Goal: Task Accomplishment & Management: Use online tool/utility

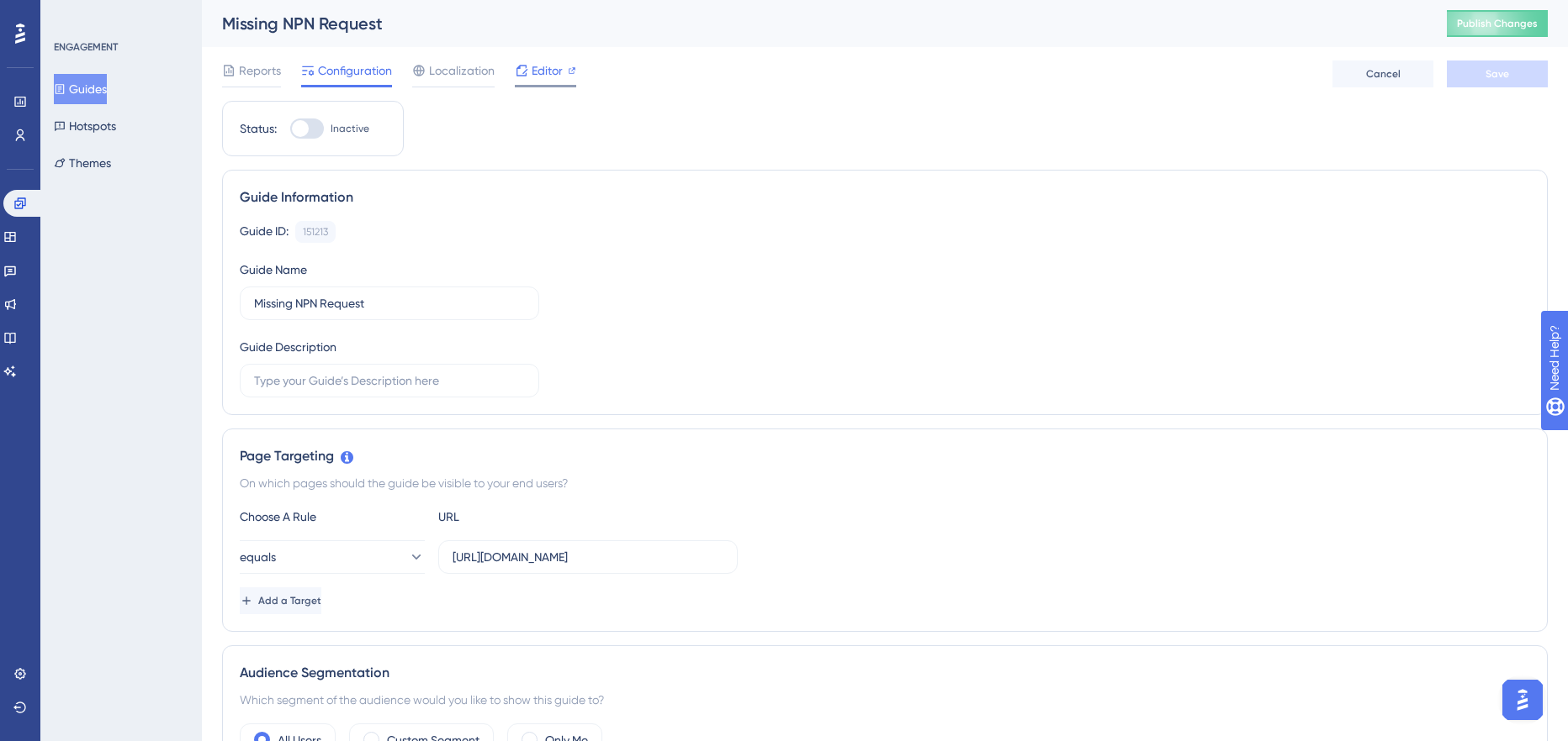
click at [545, 72] on span "Editor" at bounding box center [547, 70] width 32 height 20
click at [14, 203] on icon at bounding box center [19, 202] width 11 height 11
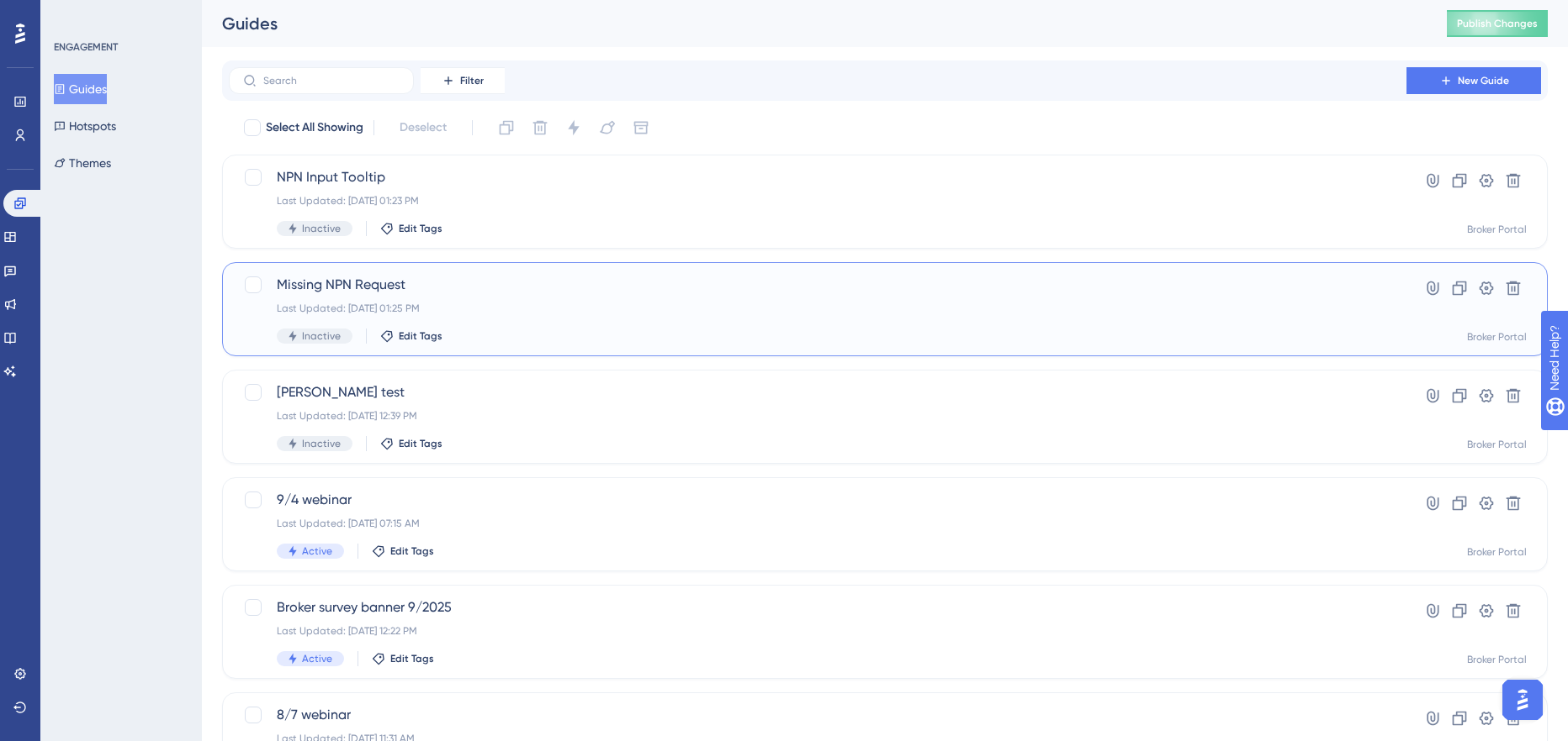
click at [321, 286] on span "Missing NPN Request" at bounding box center [818, 285] width 1082 height 20
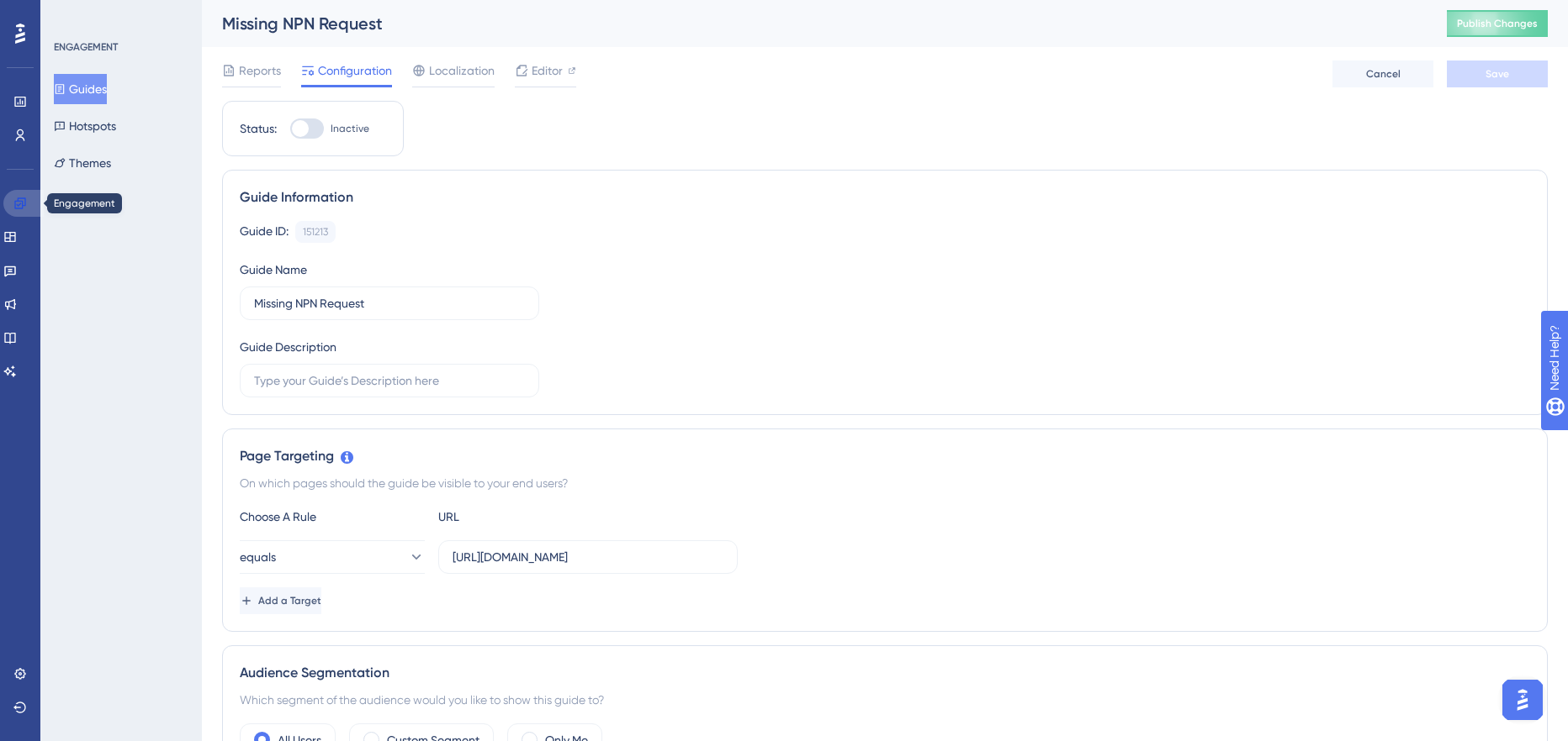
click at [11, 201] on link at bounding box center [24, 203] width 40 height 27
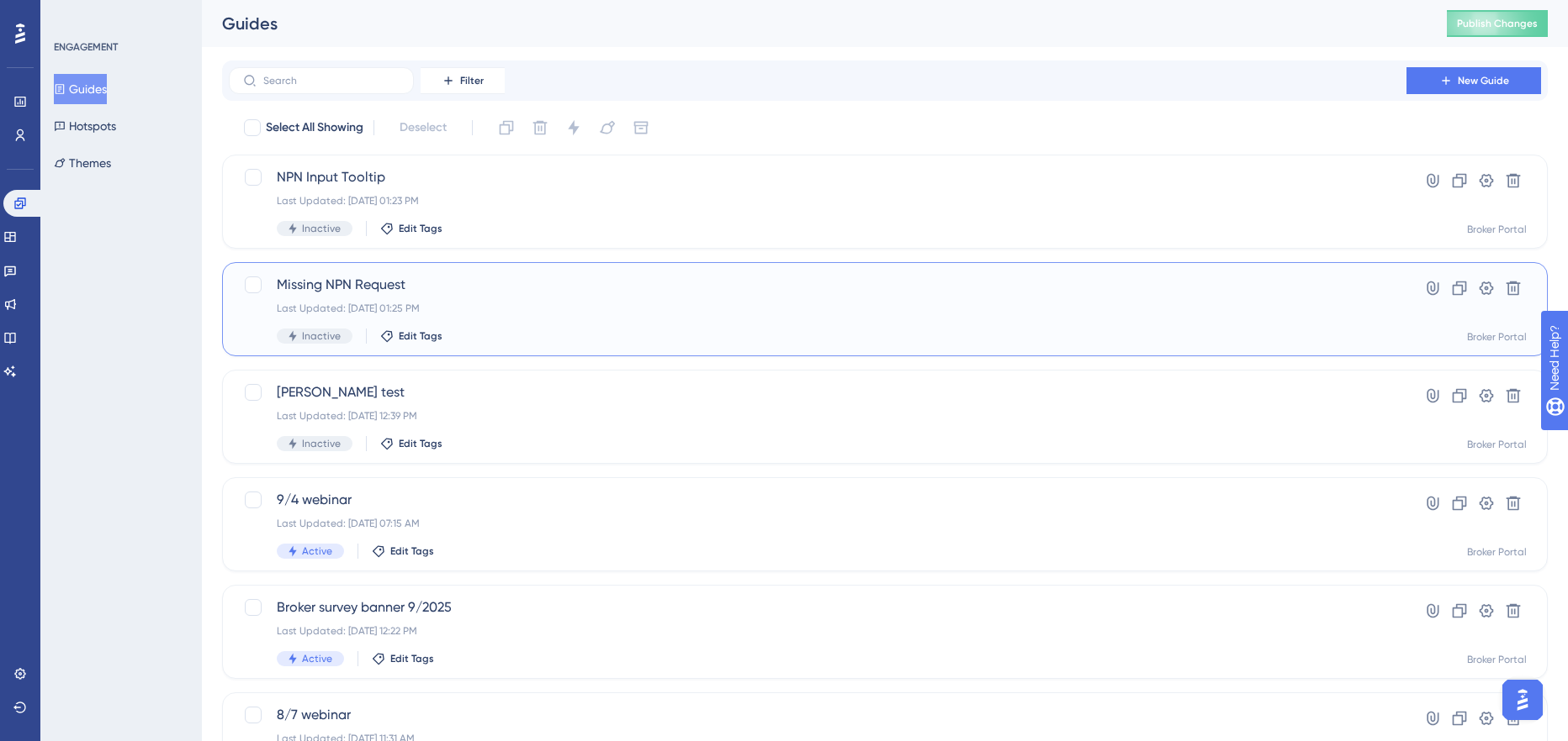
click at [486, 303] on div "Last Updated: [DATE] 01:25 PM" at bounding box center [818, 308] width 1082 height 13
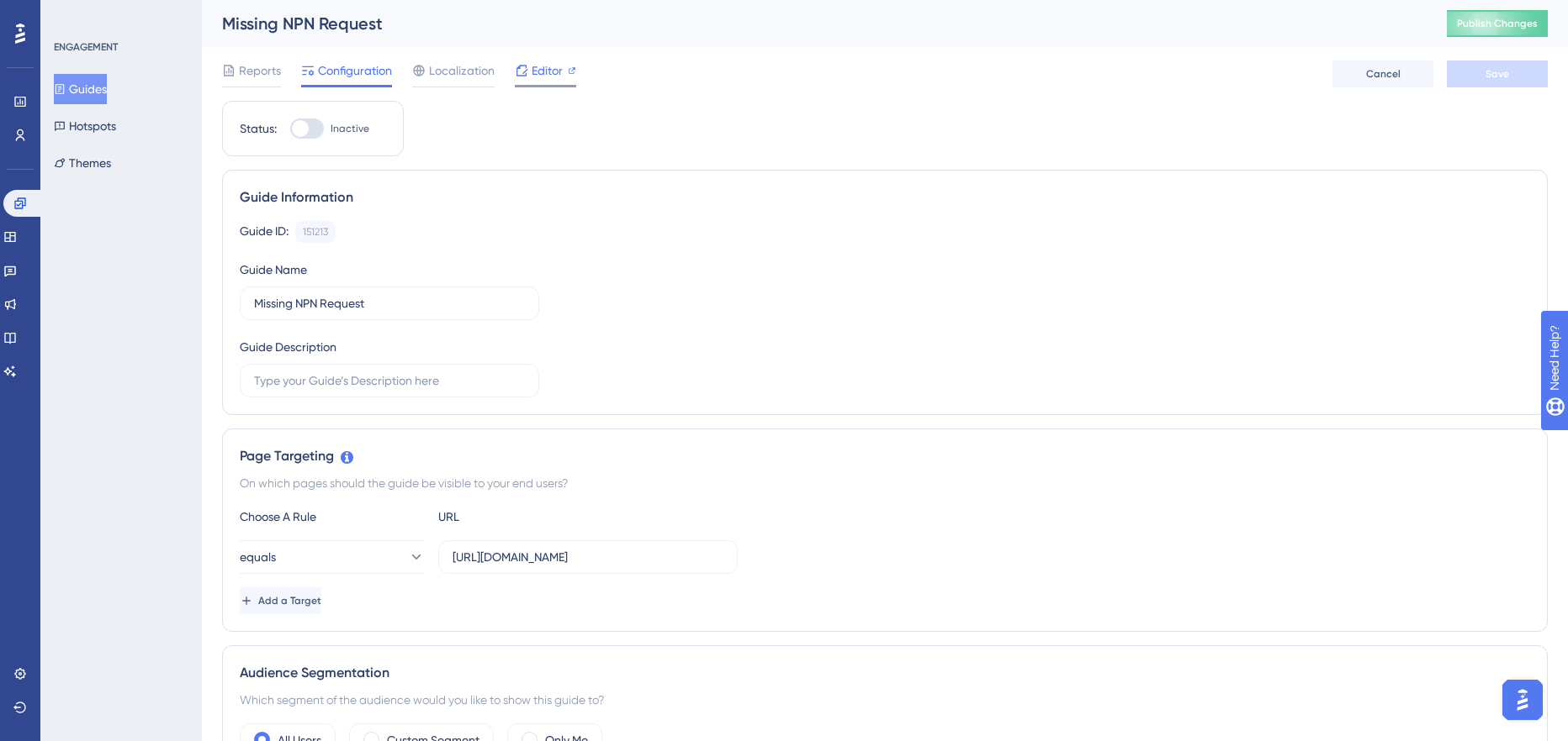
click at [531, 67] on span "Editor" at bounding box center [547, 70] width 32 height 20
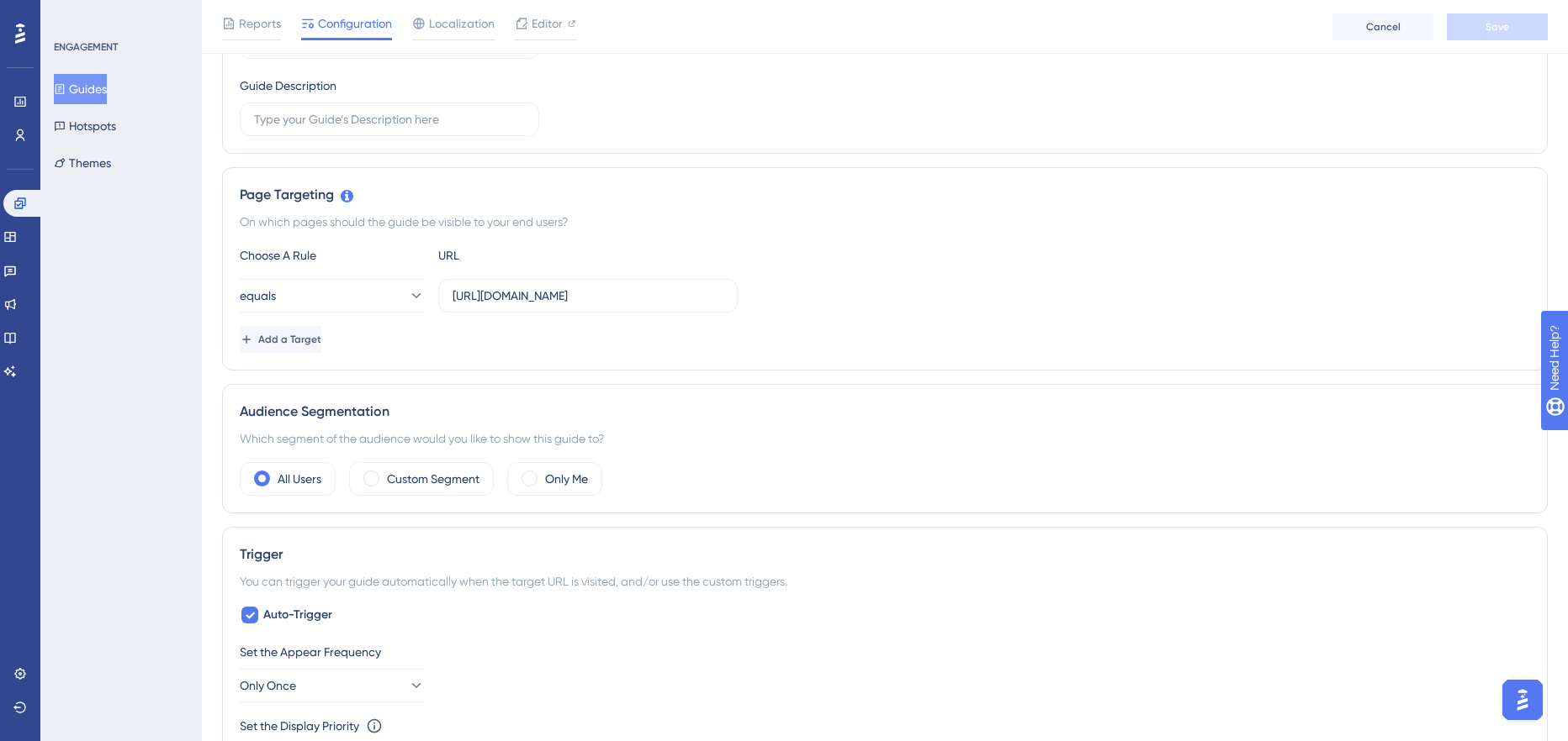
scroll to position [1049, 0]
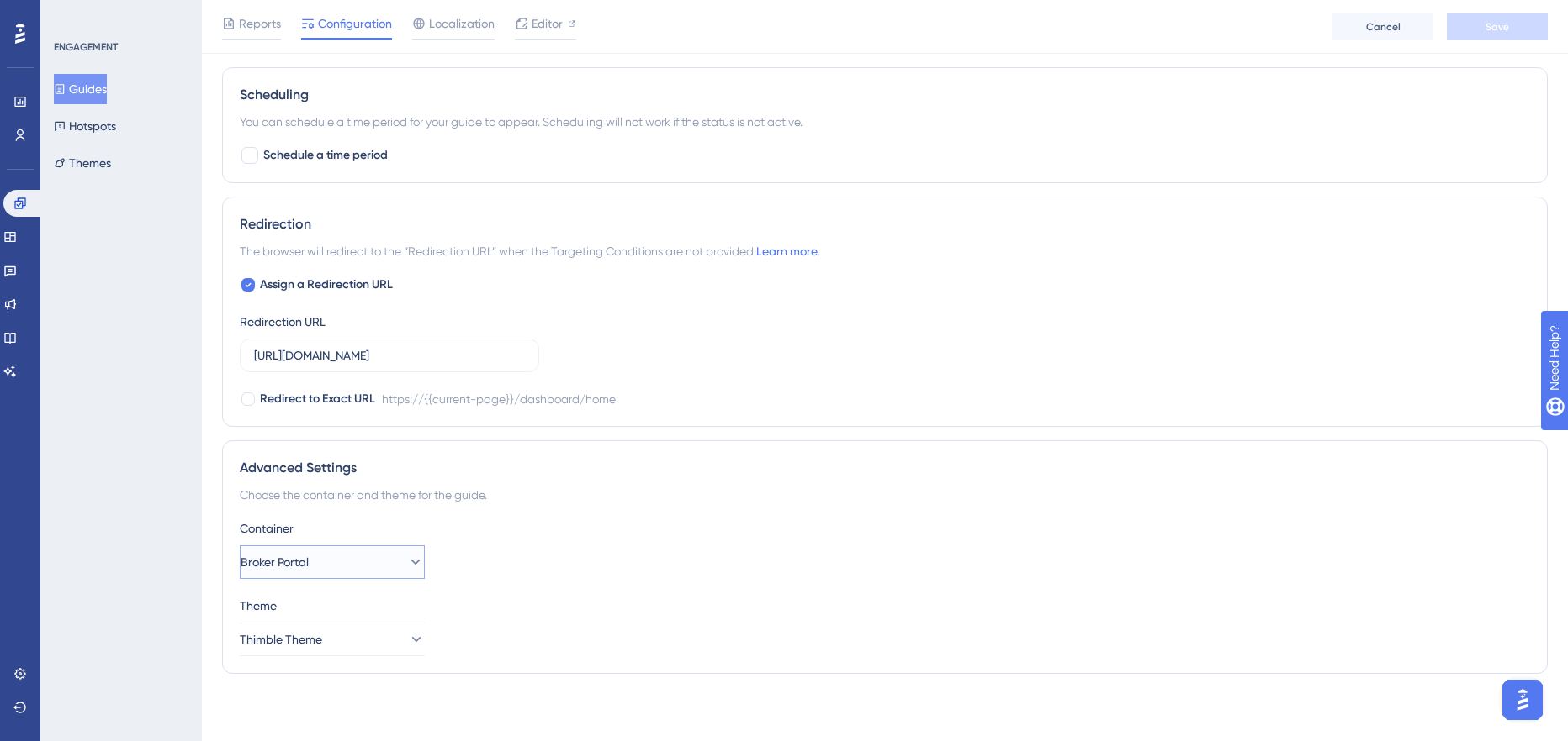
click at [337, 569] on button "Broker Portal" at bounding box center [333, 561] width 185 height 33
click at [341, 561] on button "Broker Portal" at bounding box center [333, 561] width 185 height 33
click at [337, 503] on div "Choose the container and theme for the guide." at bounding box center [885, 495] width 1290 height 20
click at [352, 649] on button "Thimble Theme" at bounding box center [333, 639] width 185 height 33
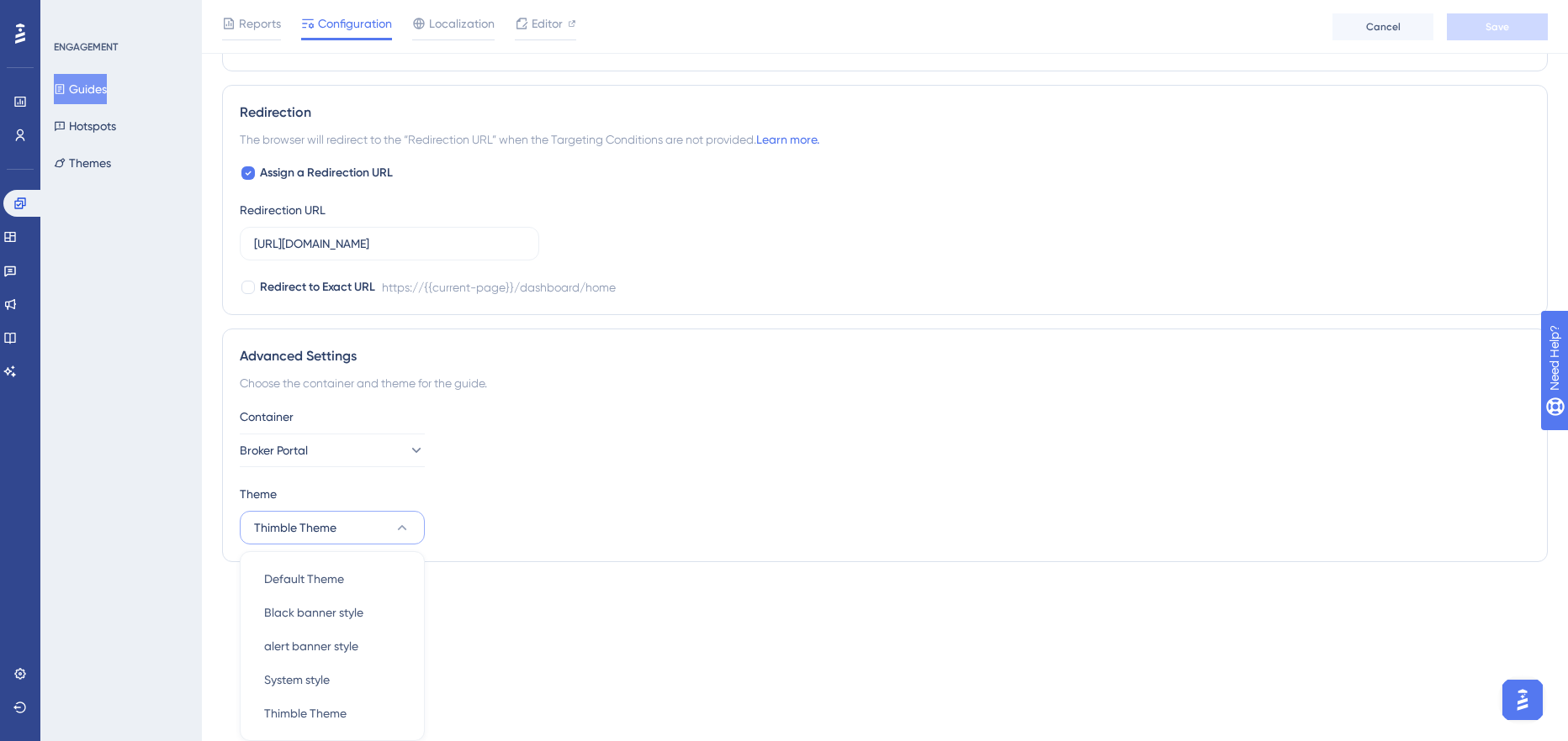
click at [511, 532] on div "Theme Thimble Theme Default Theme Default Theme Black banner style Black banner…" at bounding box center [885, 514] width 1290 height 60
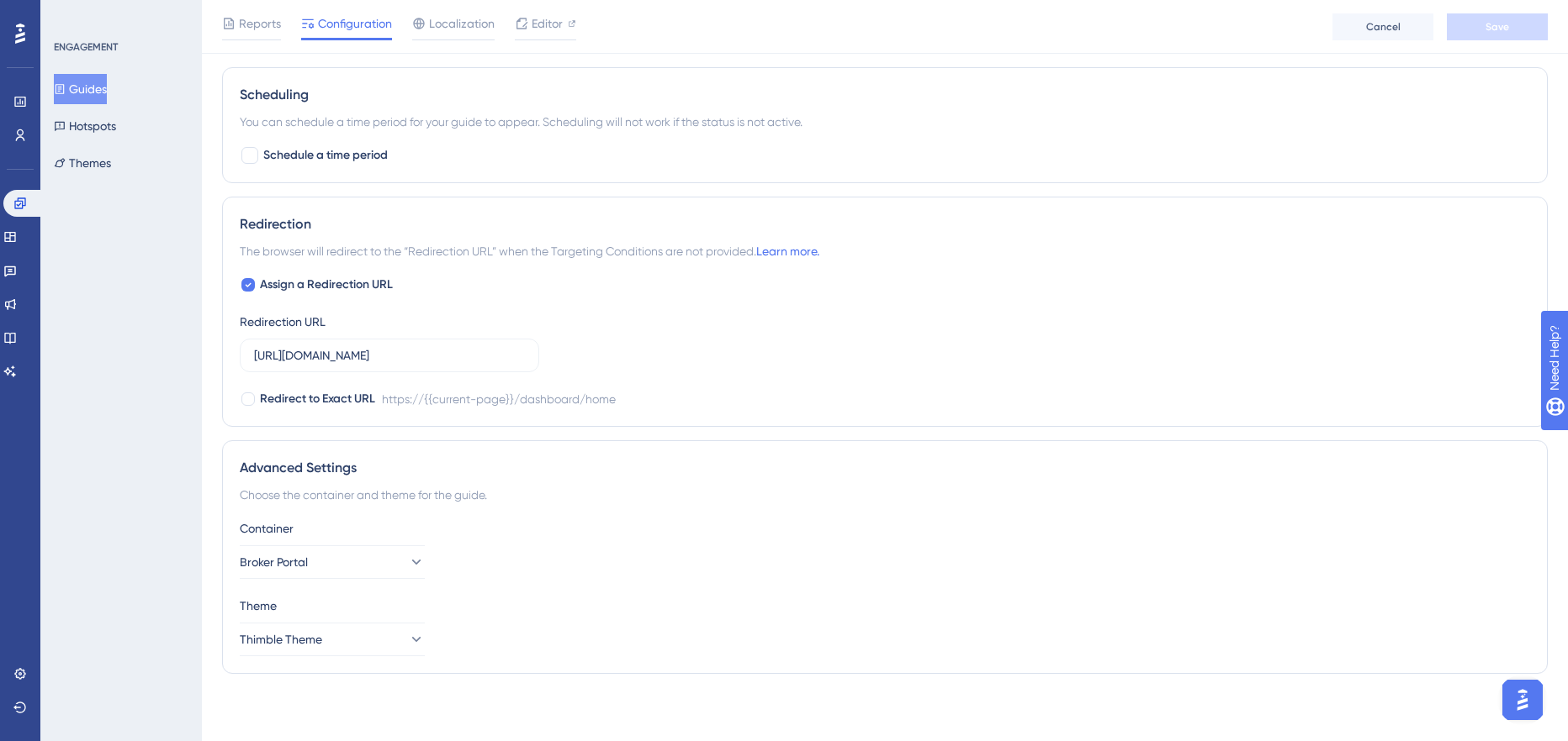
click at [439, 558] on div "Container Broker Portal" at bounding box center [885, 548] width 1290 height 60
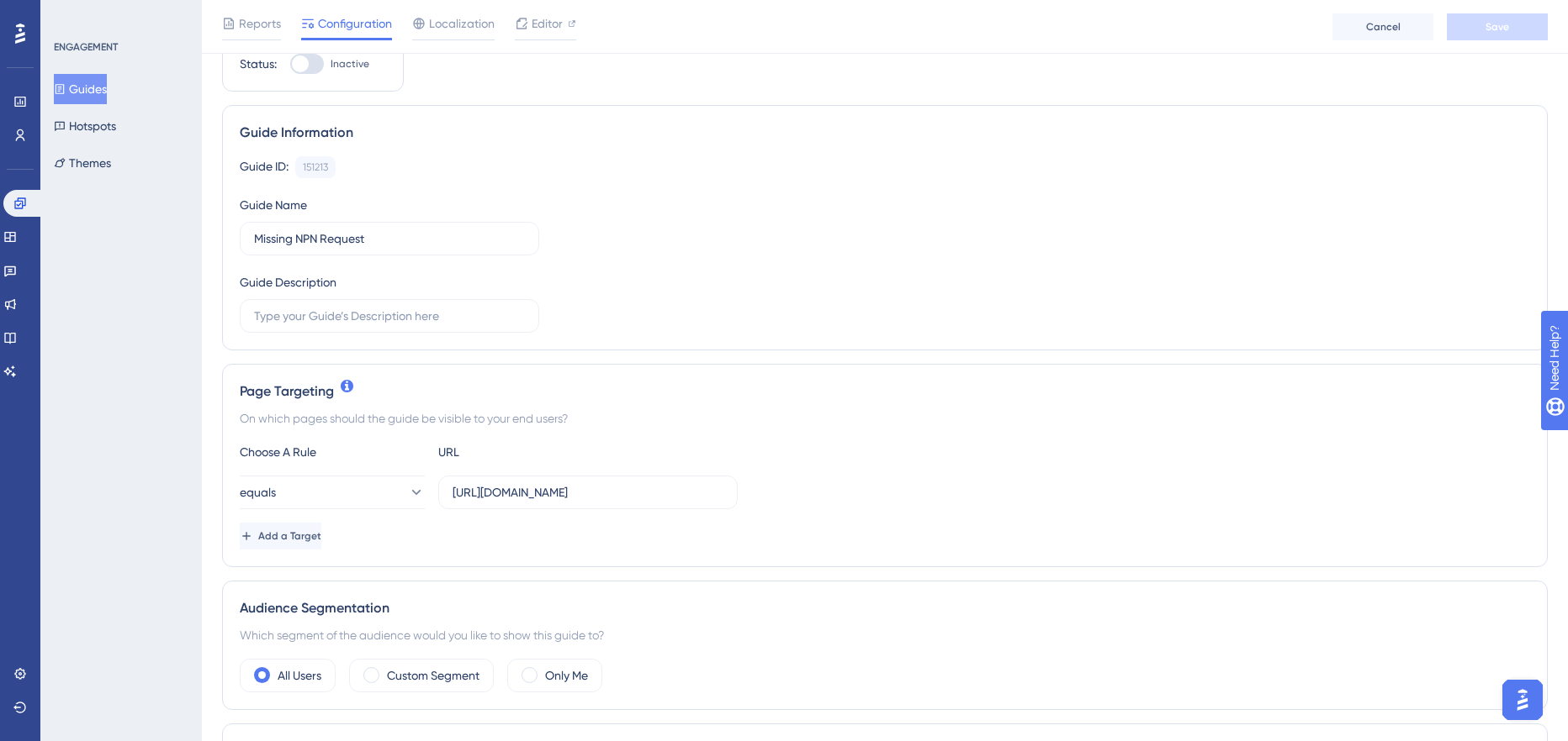
scroll to position [73, 0]
click at [544, 493] on input "[URL][DOMAIN_NAME]" at bounding box center [588, 491] width 270 height 18
drag, startPoint x: 532, startPoint y: 496, endPoint x: 551, endPoint y: 493, distance: 19.2
click at [551, 493] on input "[URL][DOMAIN_NAME]" at bounding box center [588, 491] width 270 height 18
click at [580, 484] on input "[URL][DOMAIN_NAME]" at bounding box center [588, 491] width 270 height 18
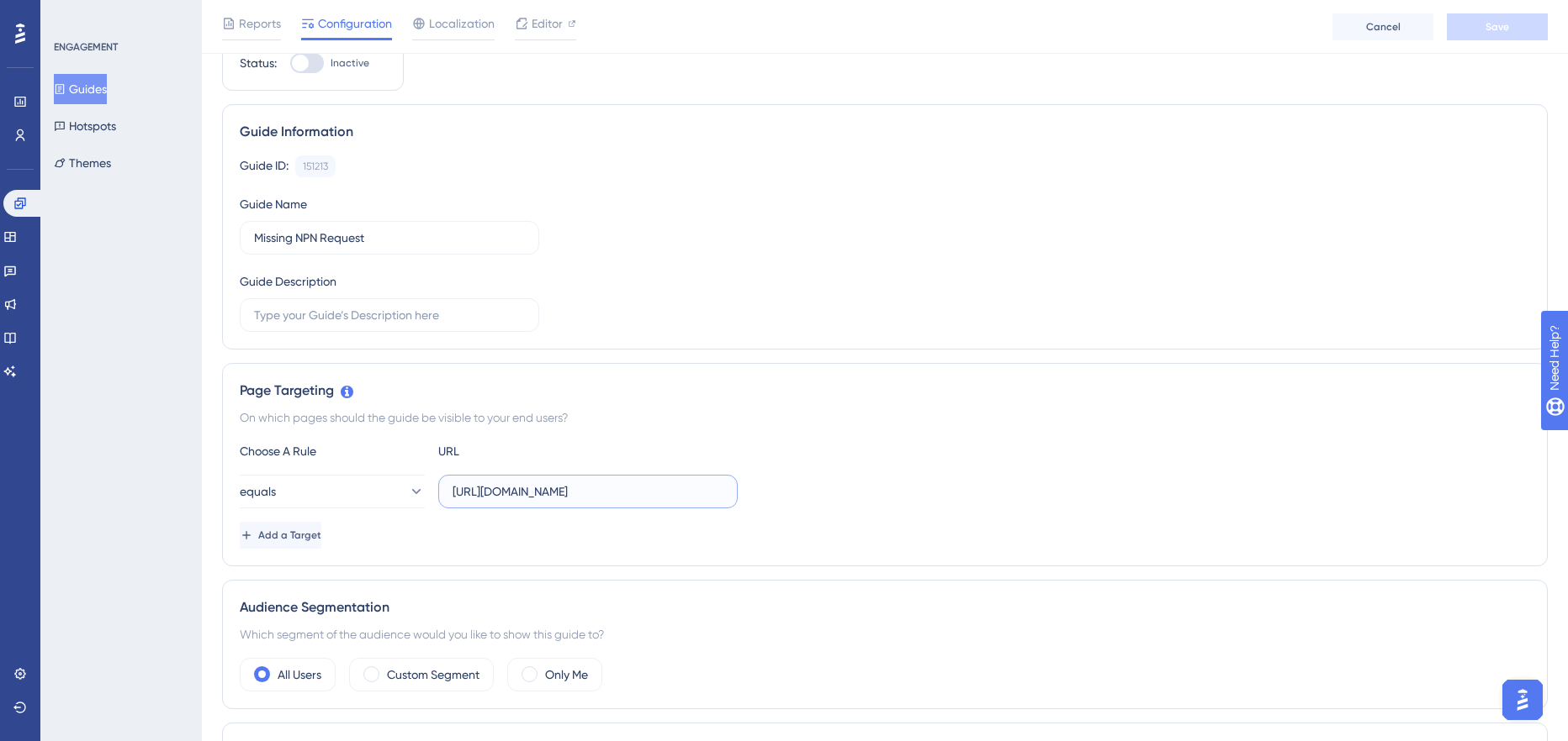
drag, startPoint x: 499, startPoint y: 497, endPoint x: 629, endPoint y: 493, distance: 130.1
click at [629, 493] on input "[URL][DOMAIN_NAME]" at bounding box center [588, 491] width 270 height 18
click at [637, 293] on div "Guide ID: 151213 Copy Guide Name Missing NPN Request Guide Description" at bounding box center [885, 243] width 1290 height 177
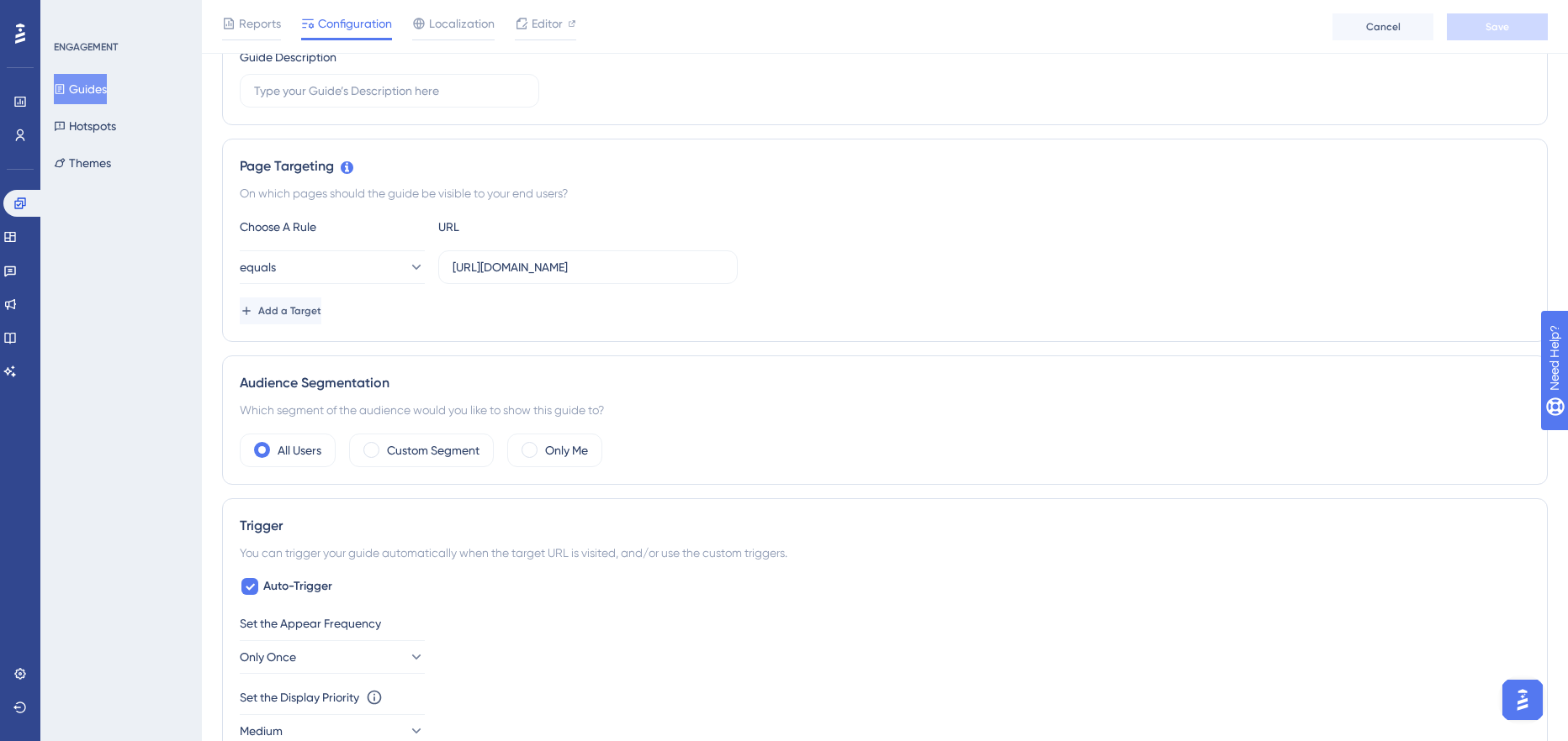
scroll to position [295, 0]
click at [16, 204] on icon at bounding box center [20, 203] width 13 height 13
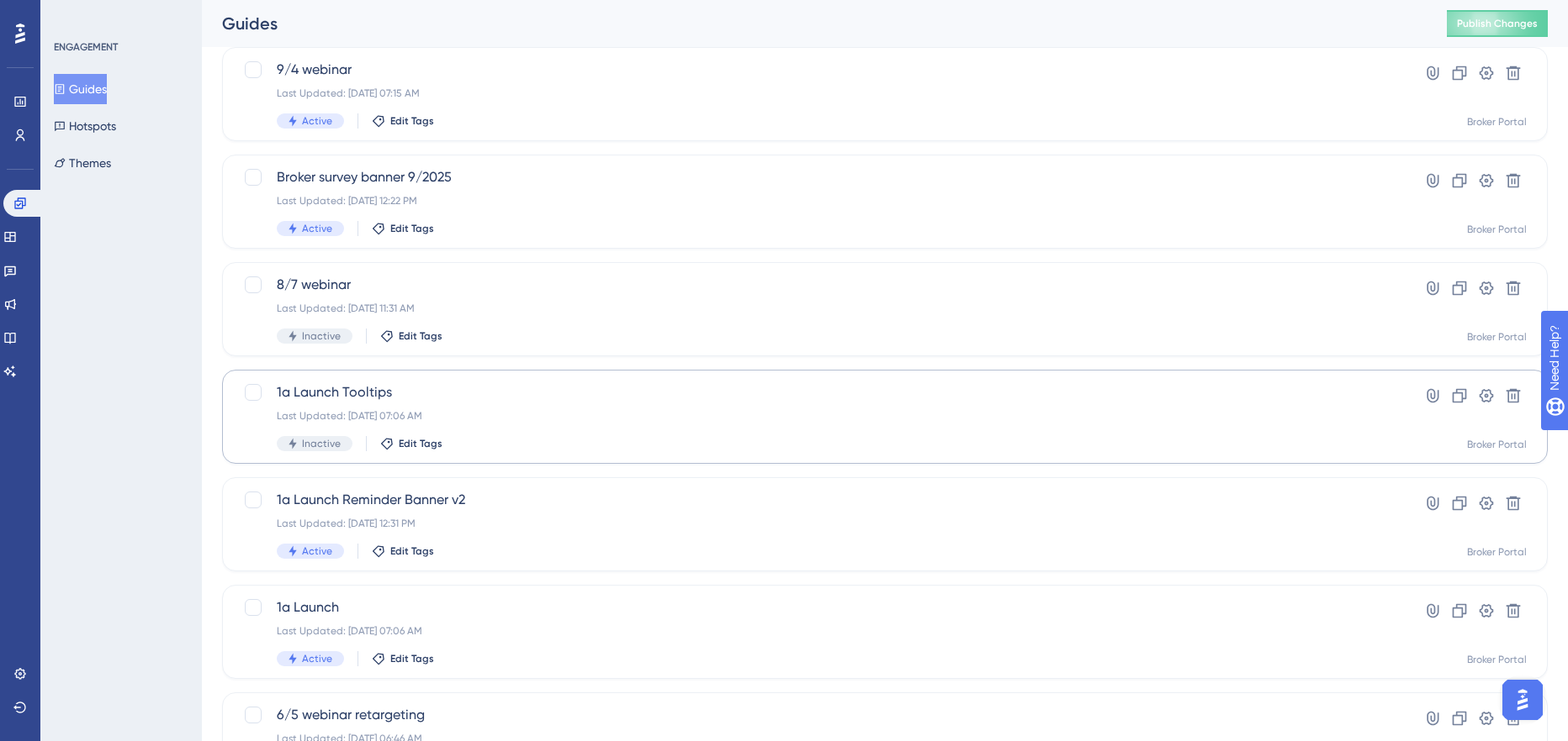
scroll to position [563, 0]
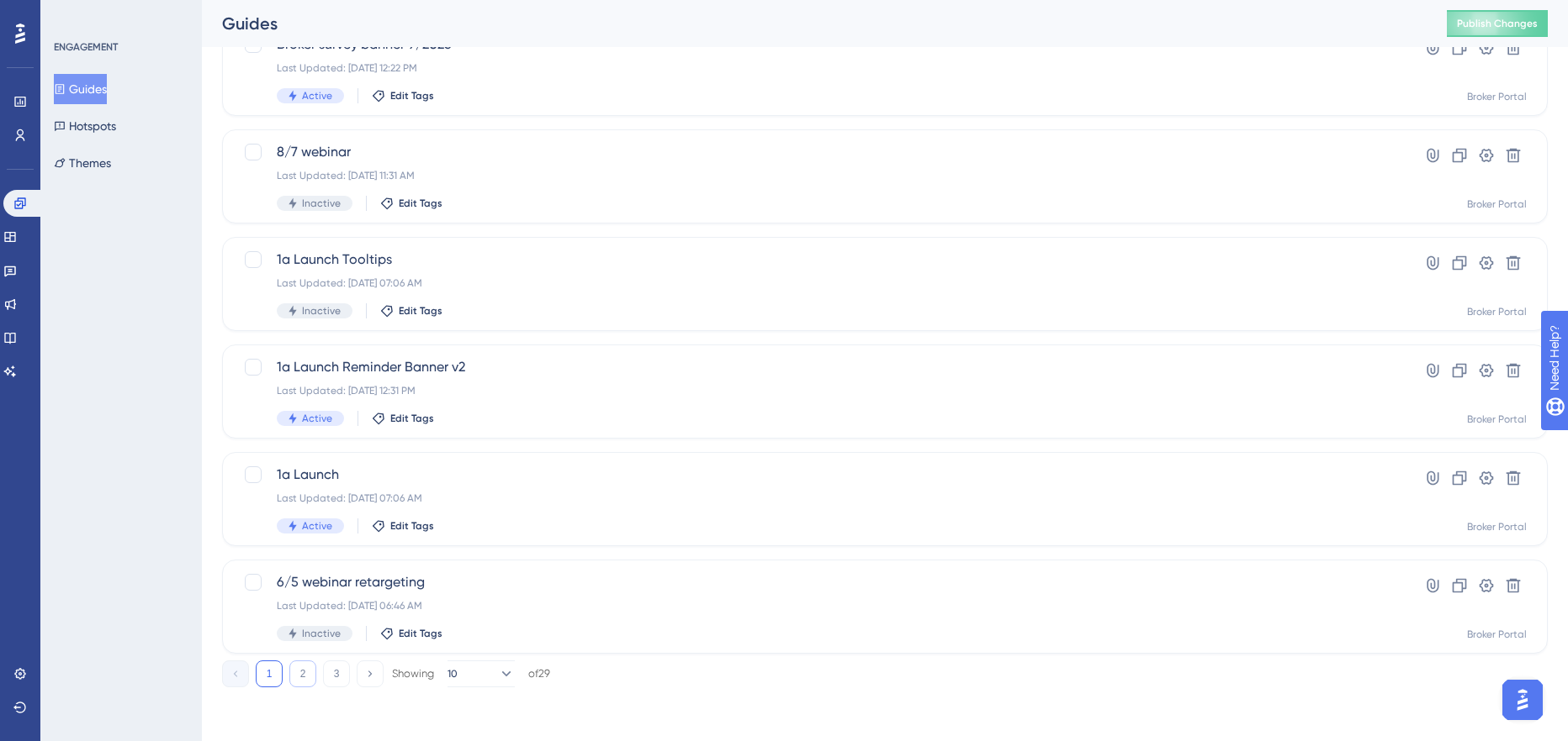
click at [306, 677] on button "2" at bounding box center [303, 674] width 27 height 27
click at [338, 670] on button "3" at bounding box center [336, 674] width 27 height 27
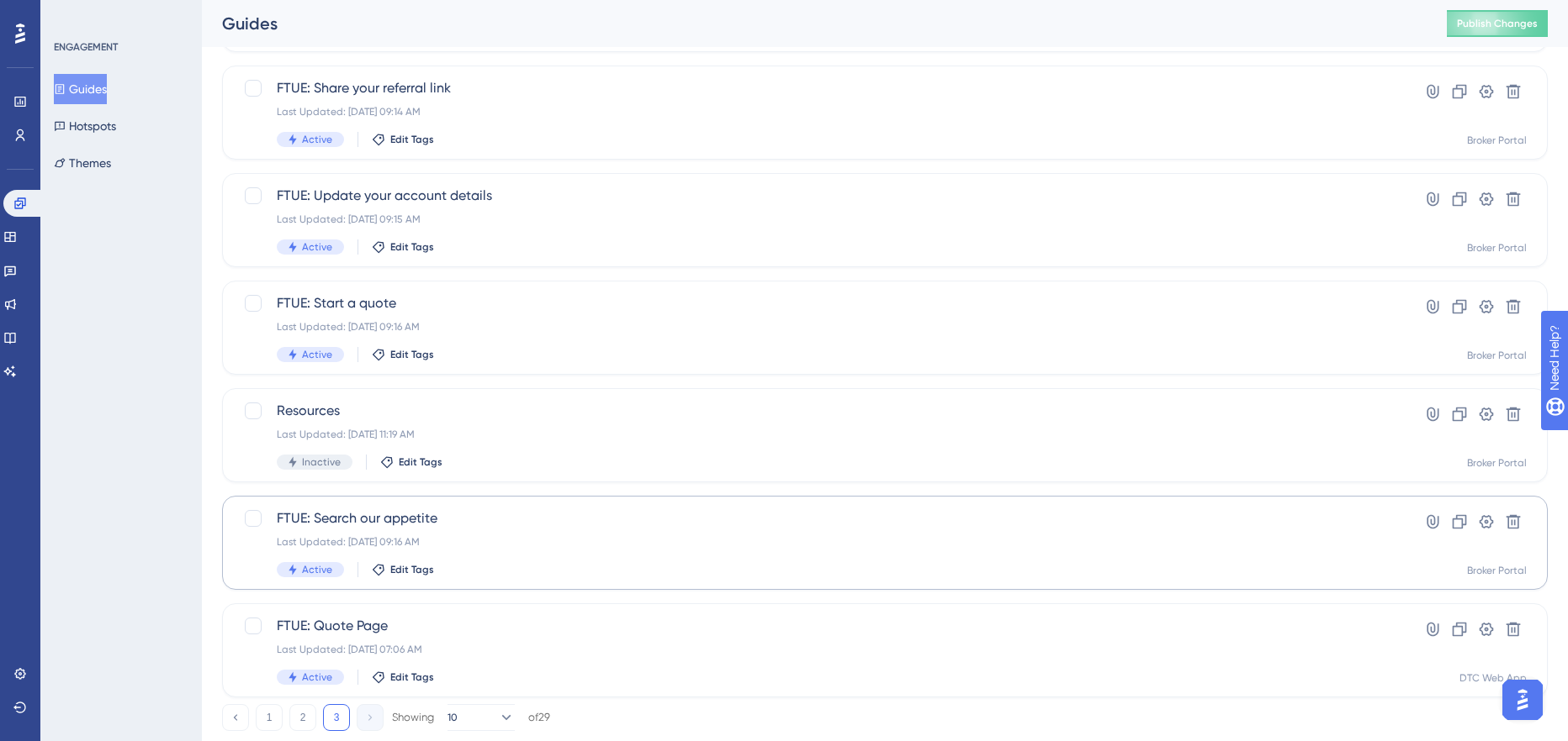
scroll to position [432, 0]
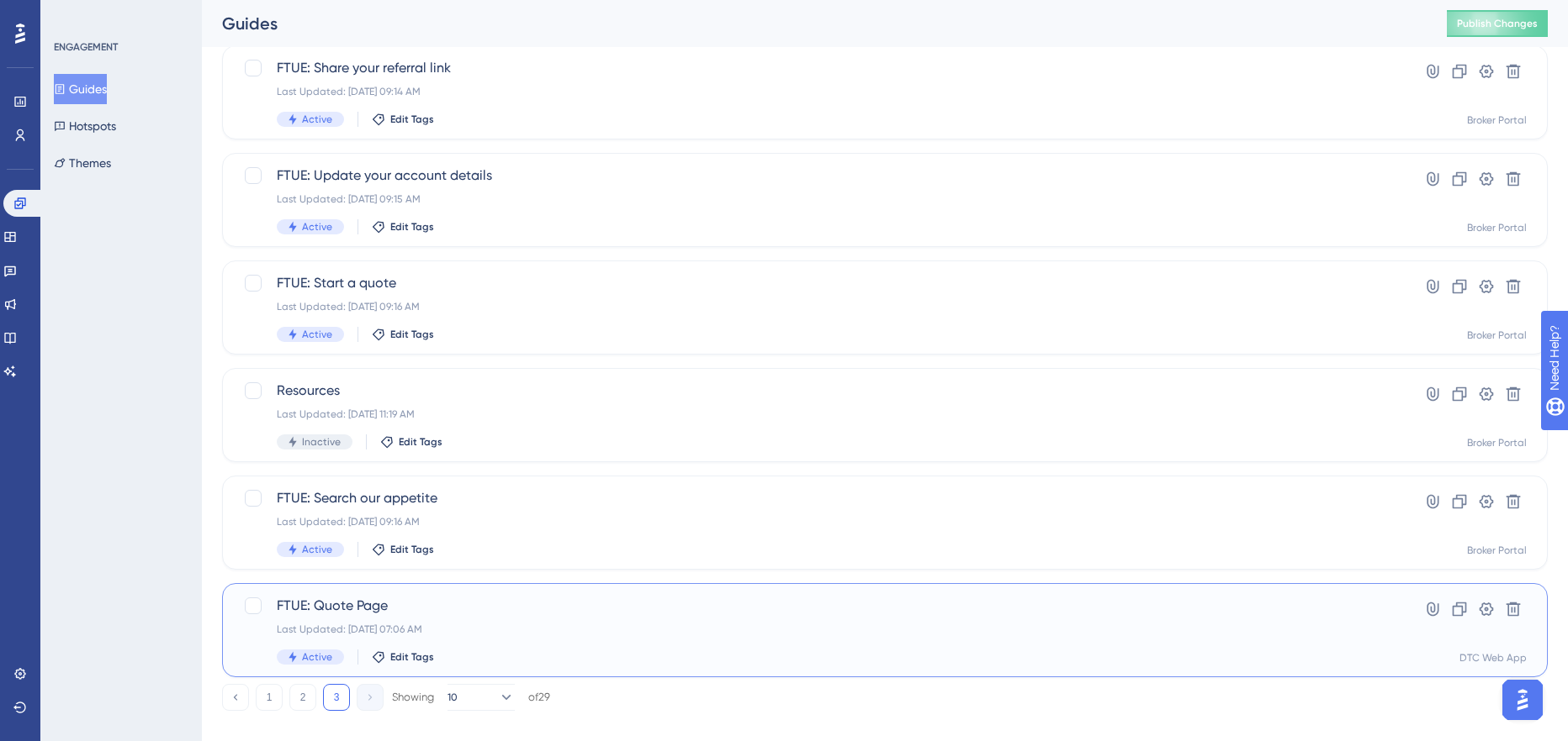
click at [347, 602] on span "FTUE: Quote Page" at bounding box center [818, 605] width 1082 height 20
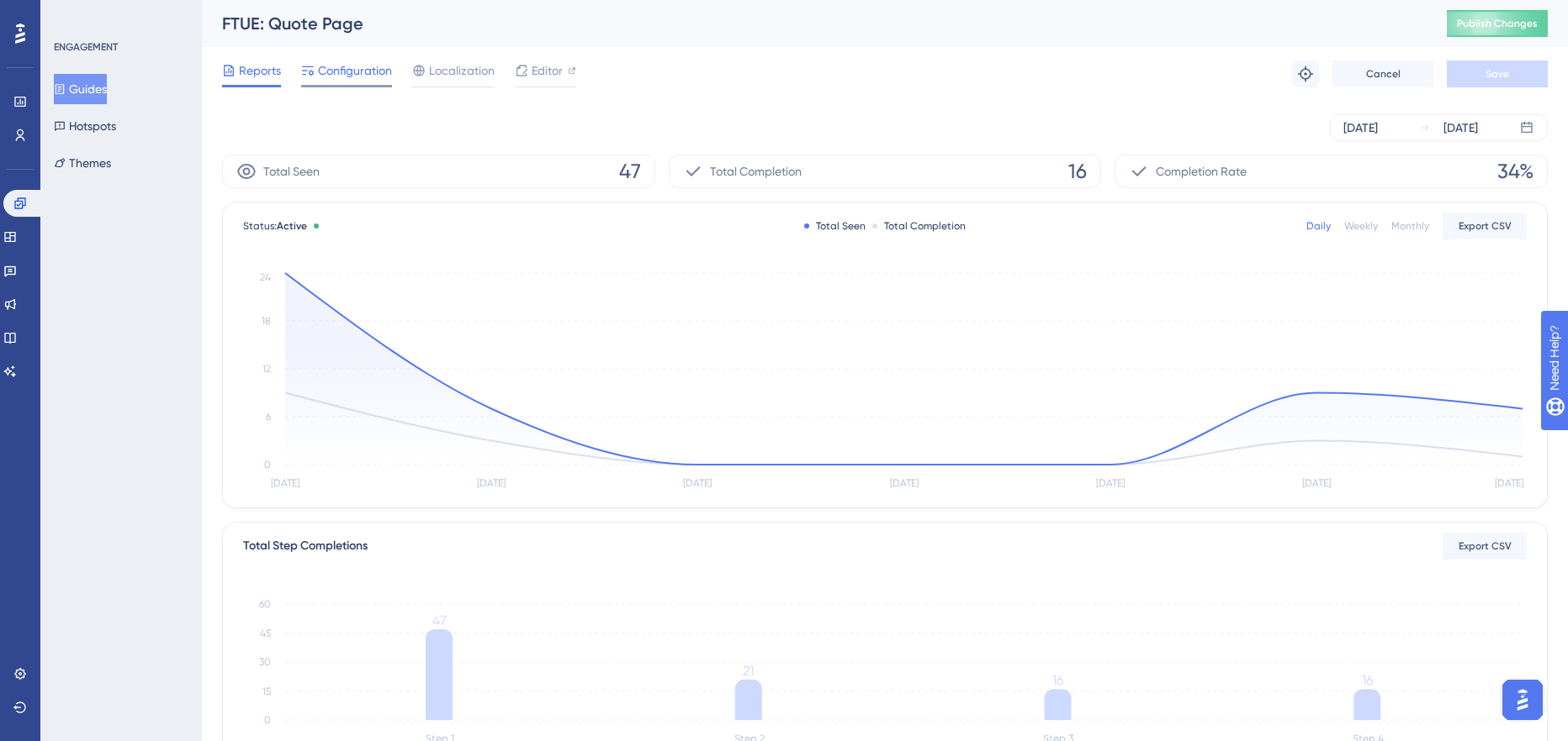
click at [361, 71] on span "Configuration" at bounding box center [354, 70] width 74 height 20
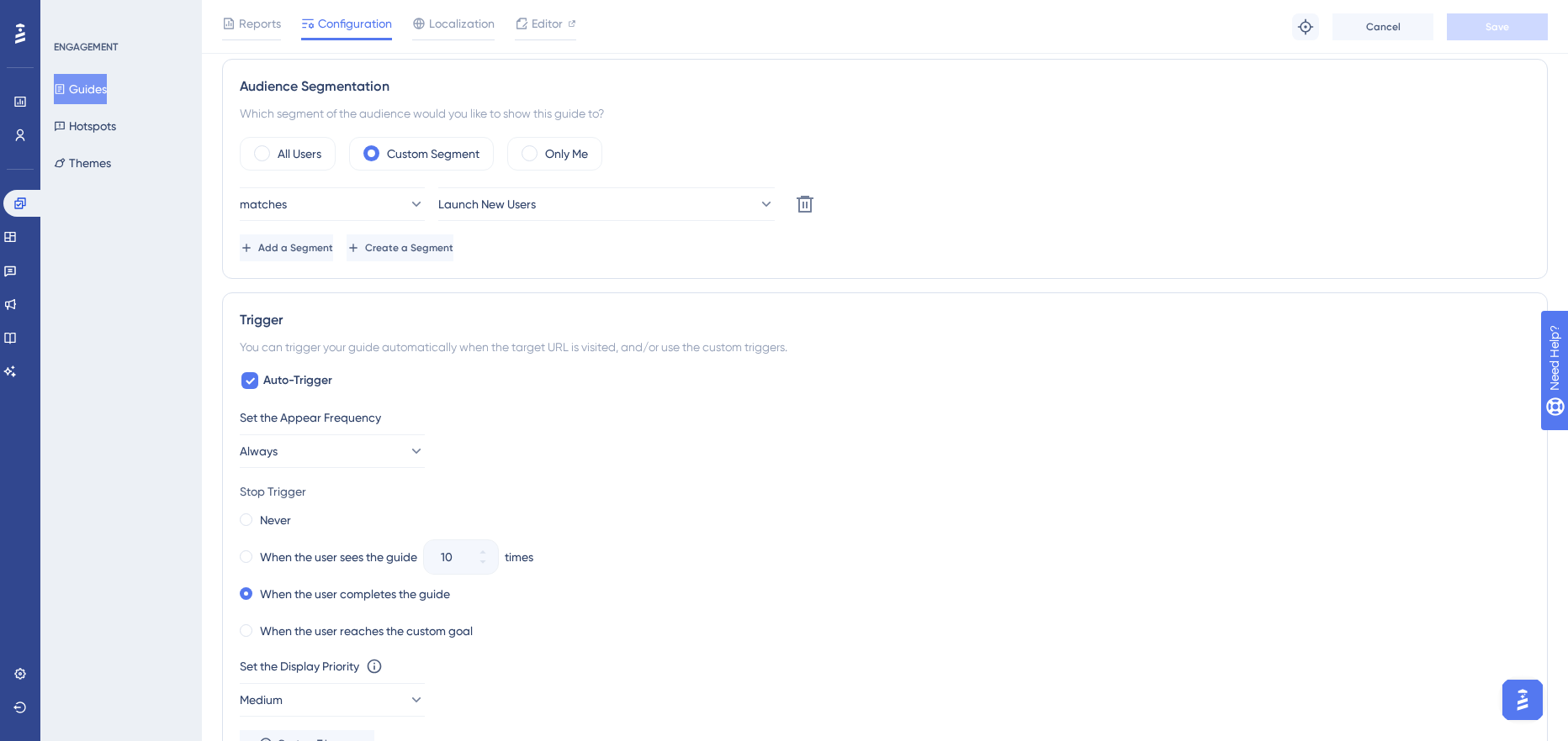
scroll to position [709, 0]
click at [13, 134] on icon at bounding box center [20, 136] width 13 height 13
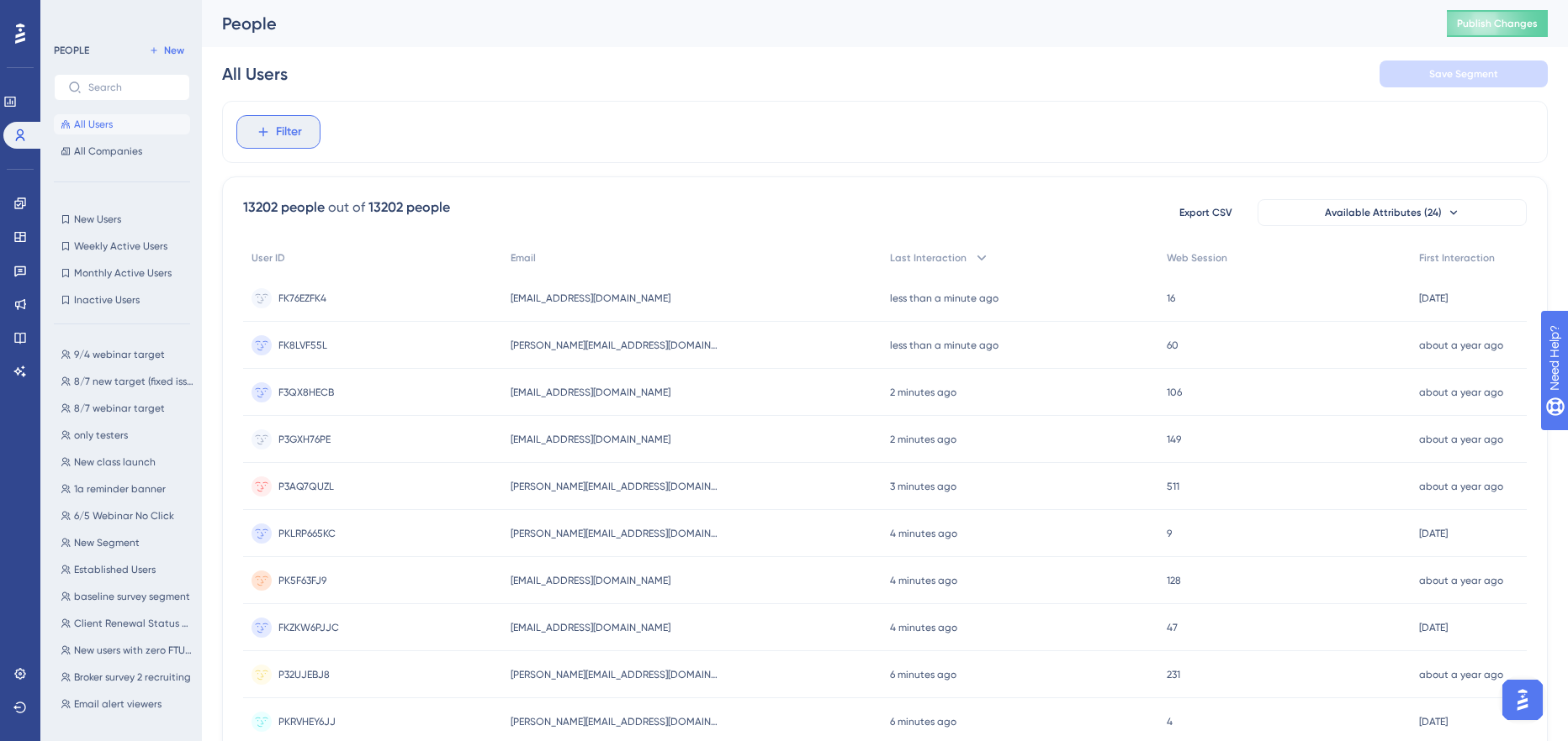
click at [257, 135] on icon at bounding box center [264, 132] width 15 height 15
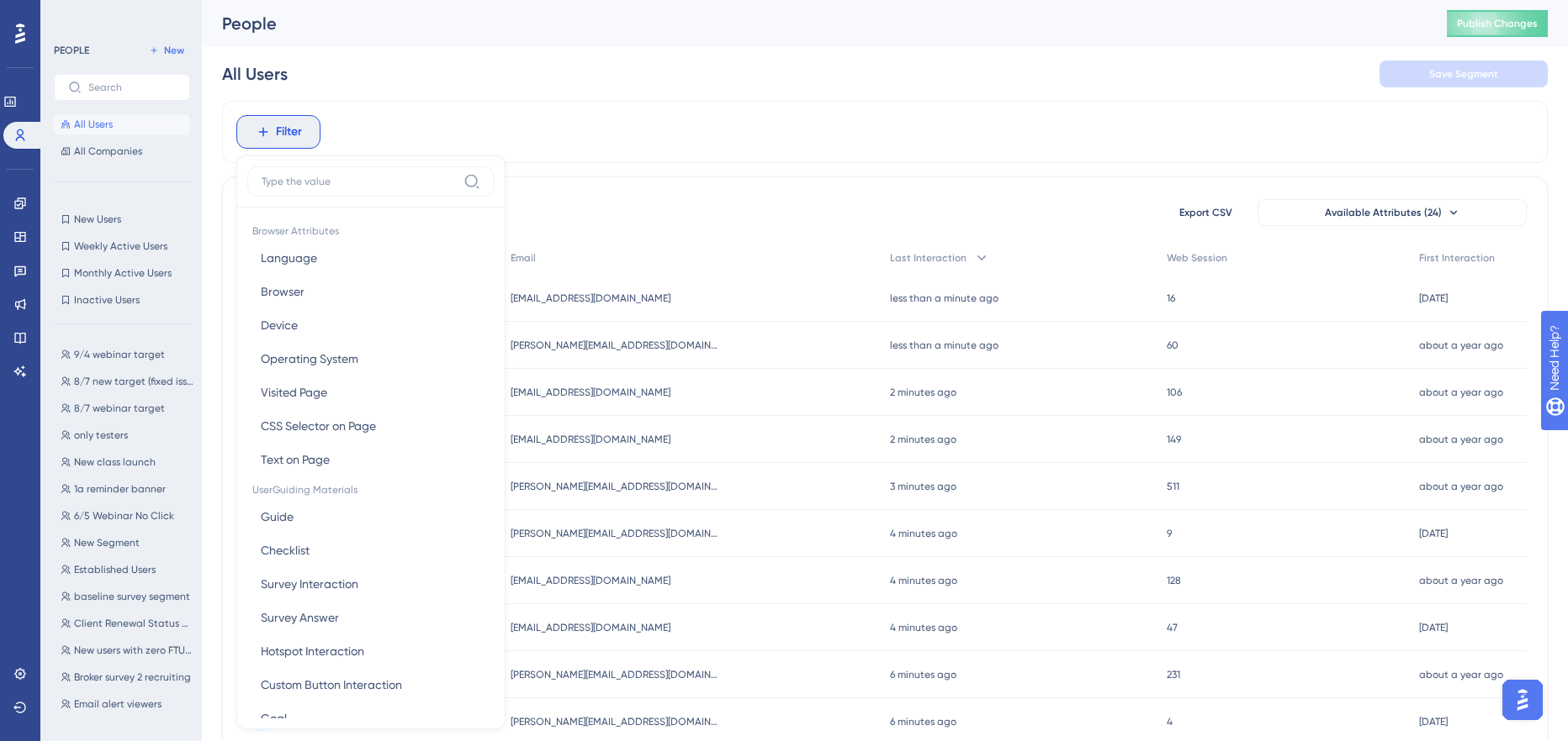
scroll to position [67, 0]
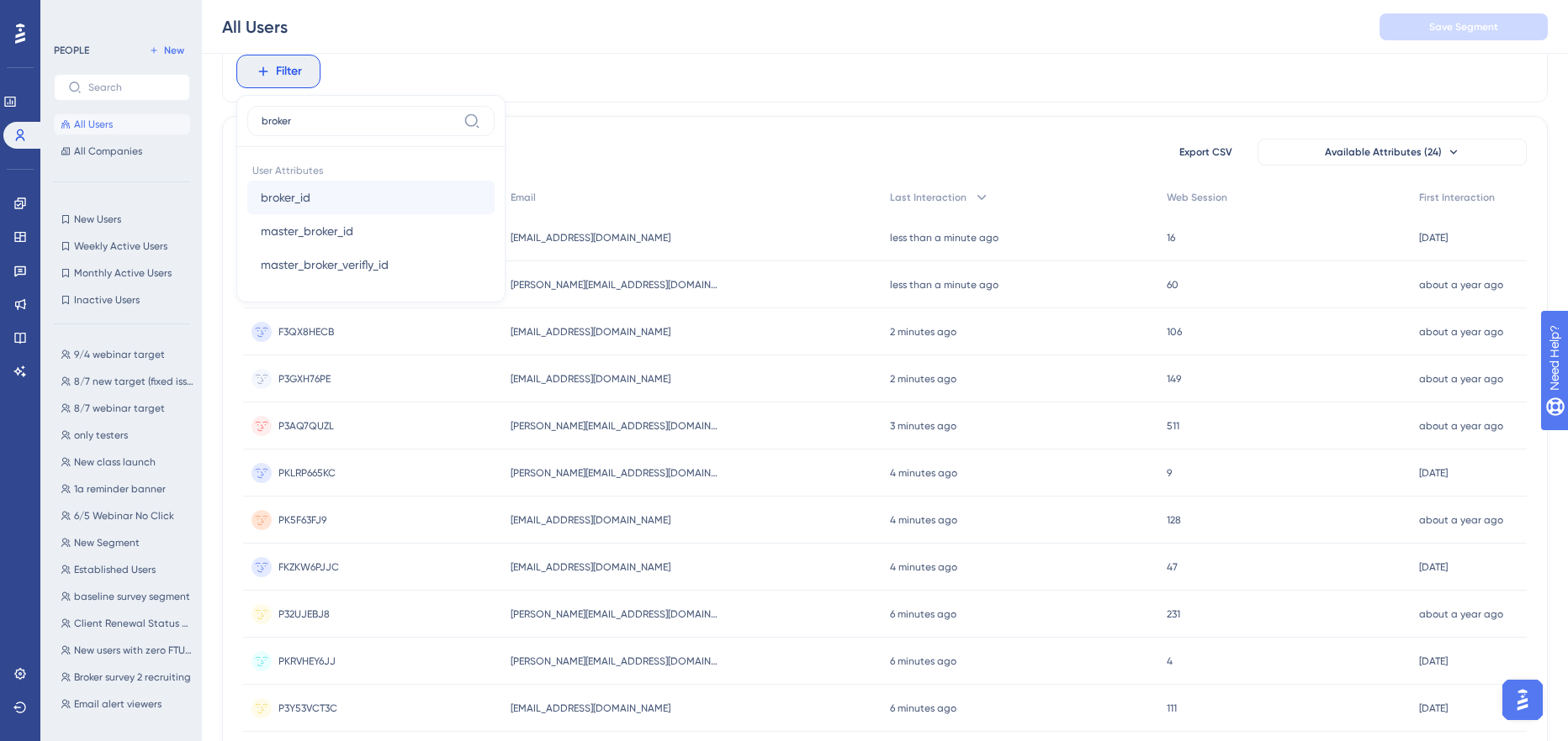
type input "broker"
click at [309, 201] on span "broker_id" at bounding box center [286, 197] width 50 height 20
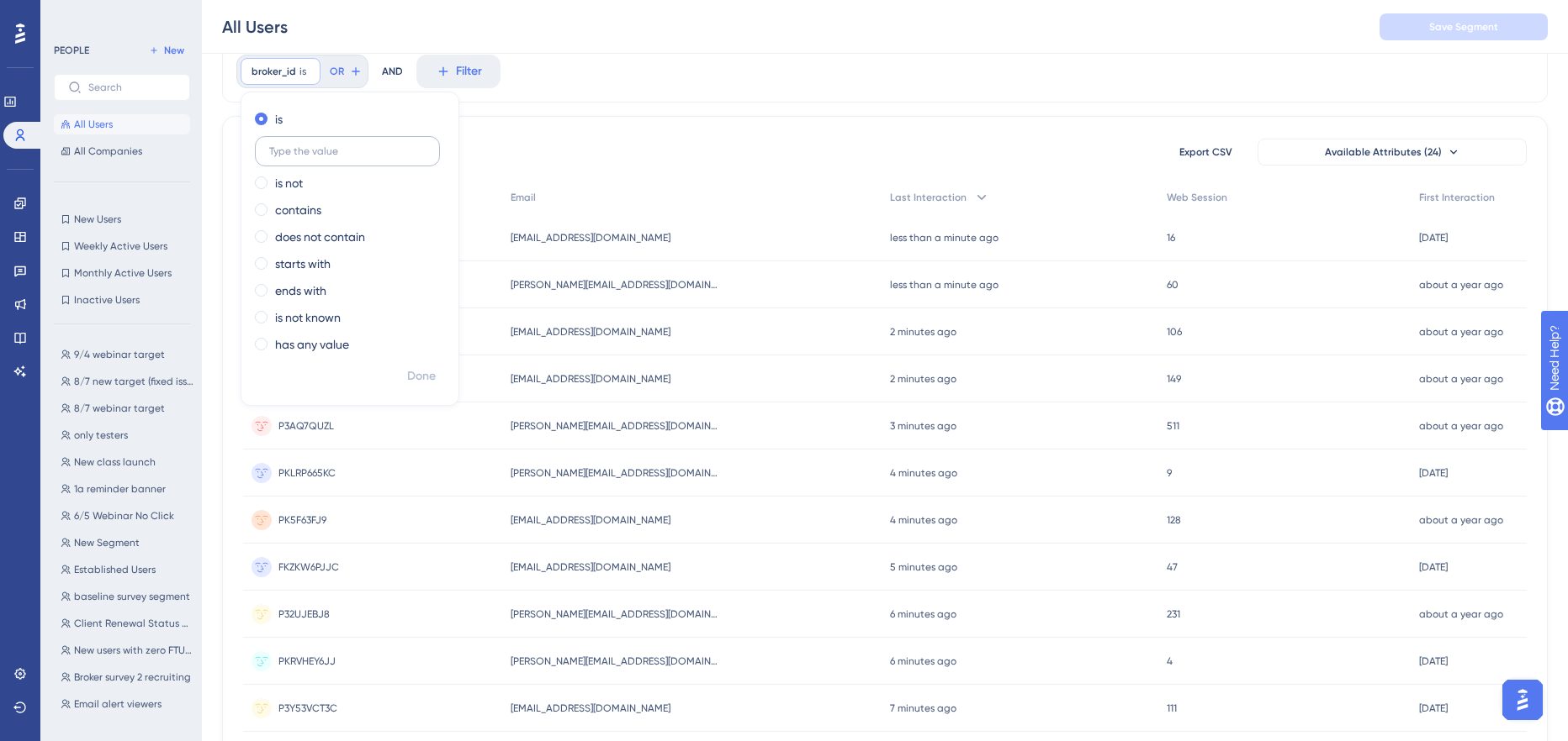
click at [286, 151] on input "text" at bounding box center [348, 151] width 157 height 11
click at [697, 144] on div "13202 people out of 13202 people Export CSV Available Attributes (24)" at bounding box center [884, 152] width 1283 height 31
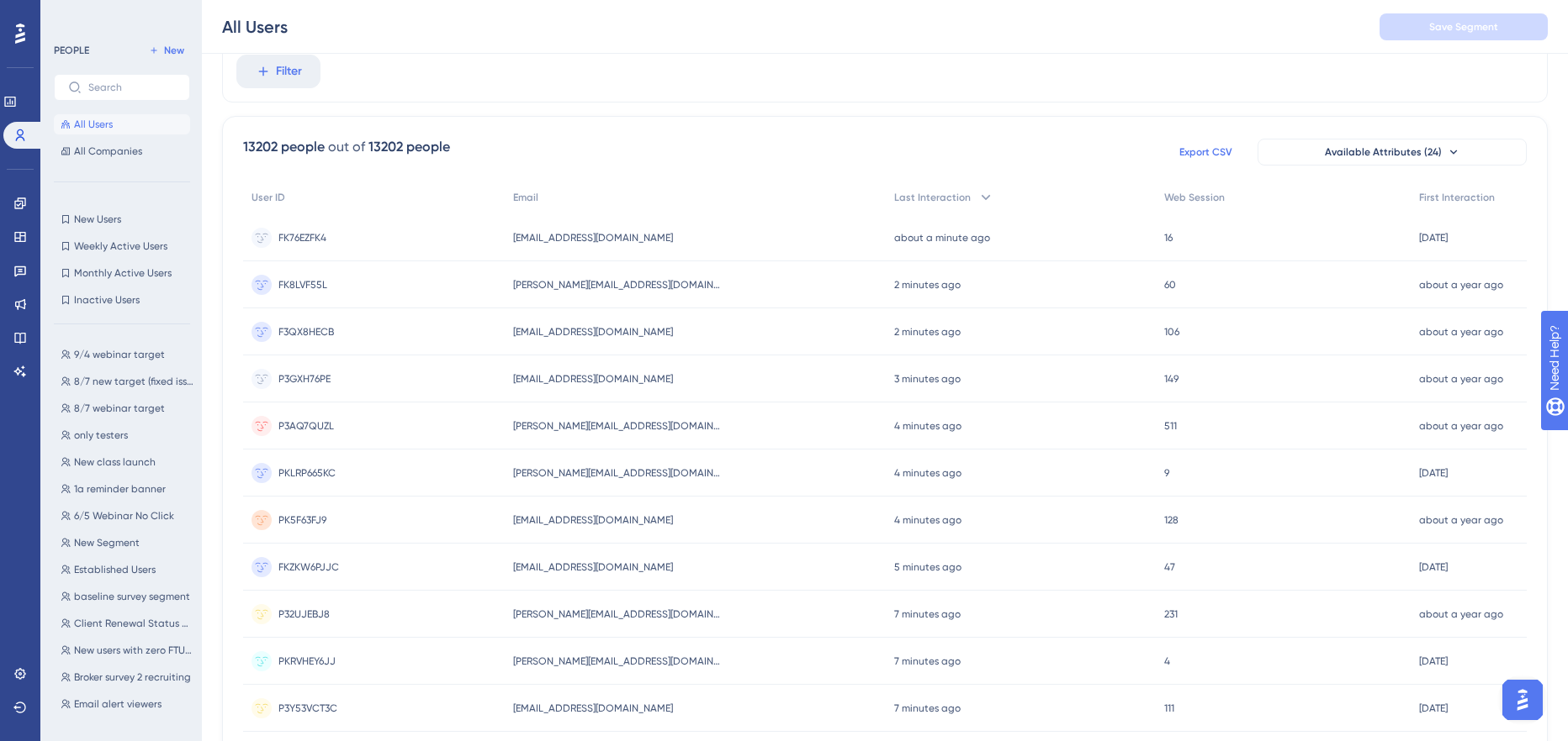
scroll to position [0, 0]
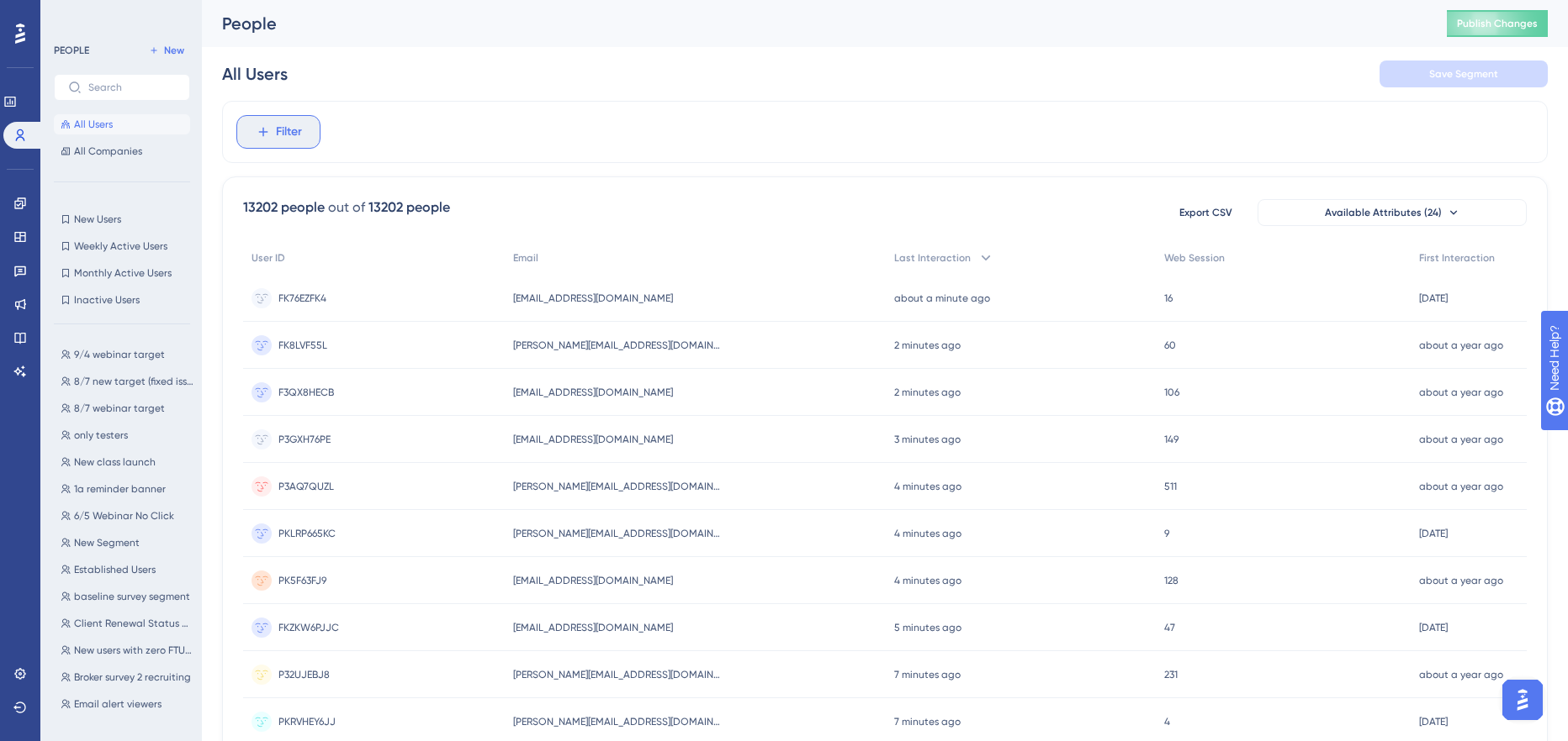
click at [276, 135] on span "Filter" at bounding box center [289, 132] width 26 height 20
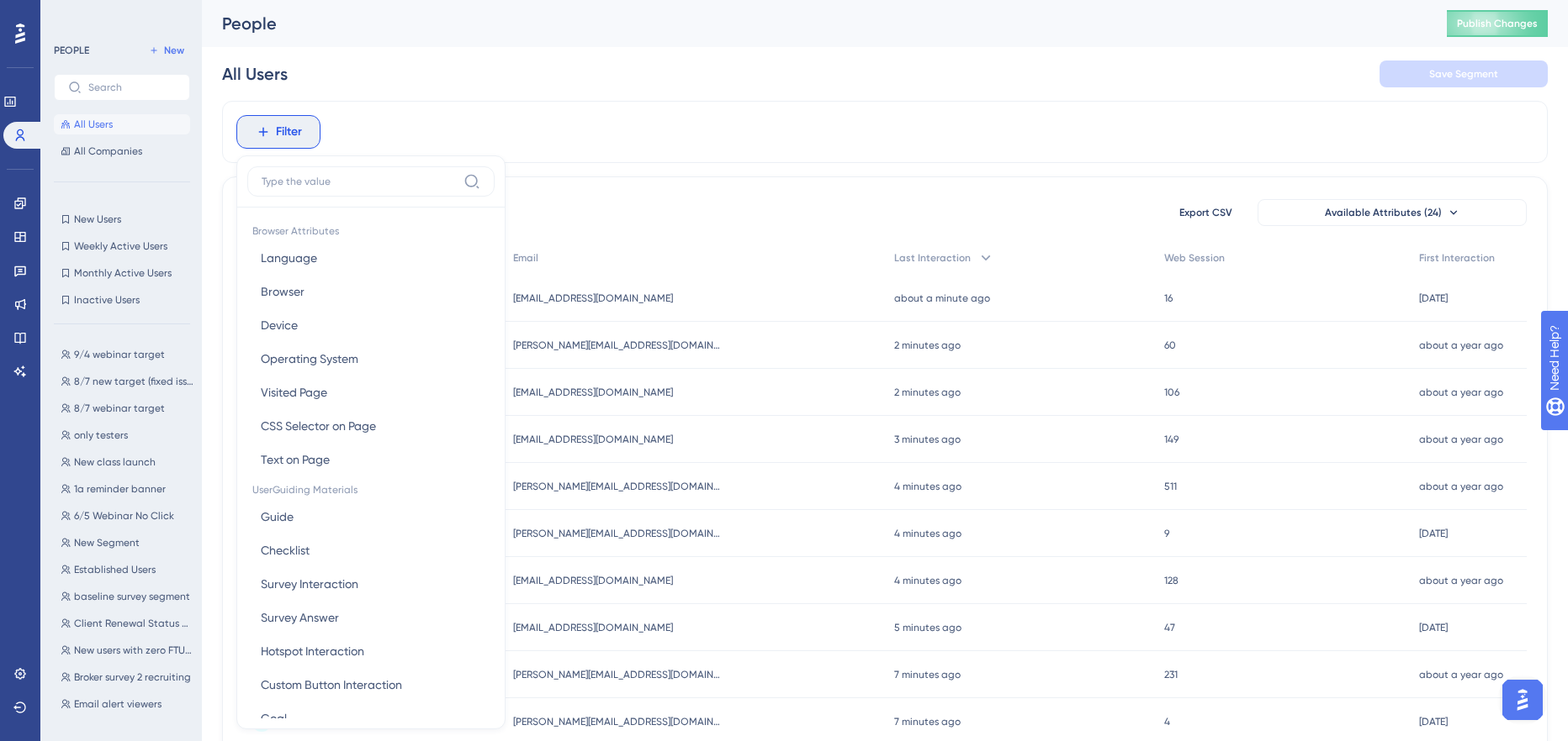
scroll to position [67, 0]
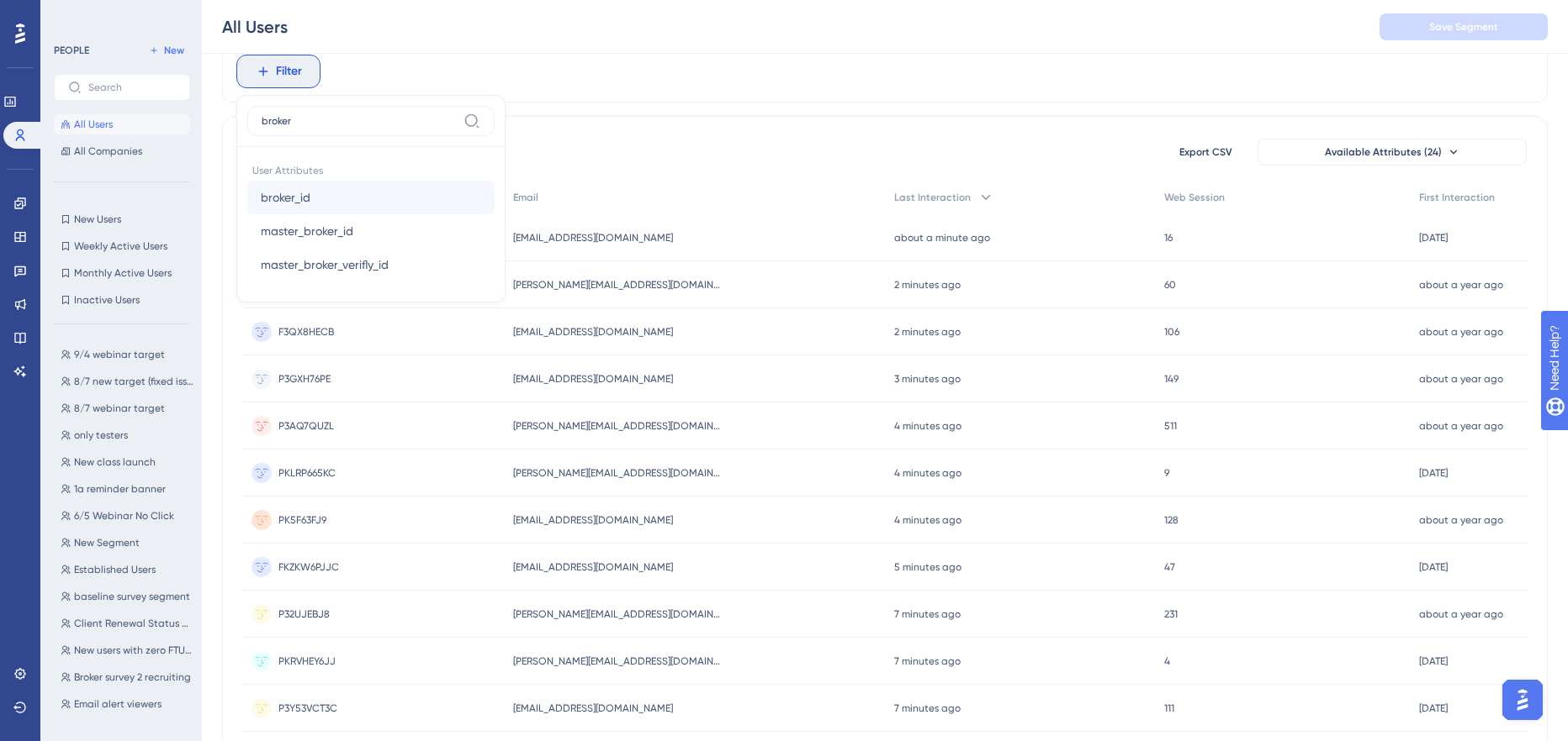
type input "broker"
click at [290, 197] on span "broker_id" at bounding box center [286, 197] width 50 height 20
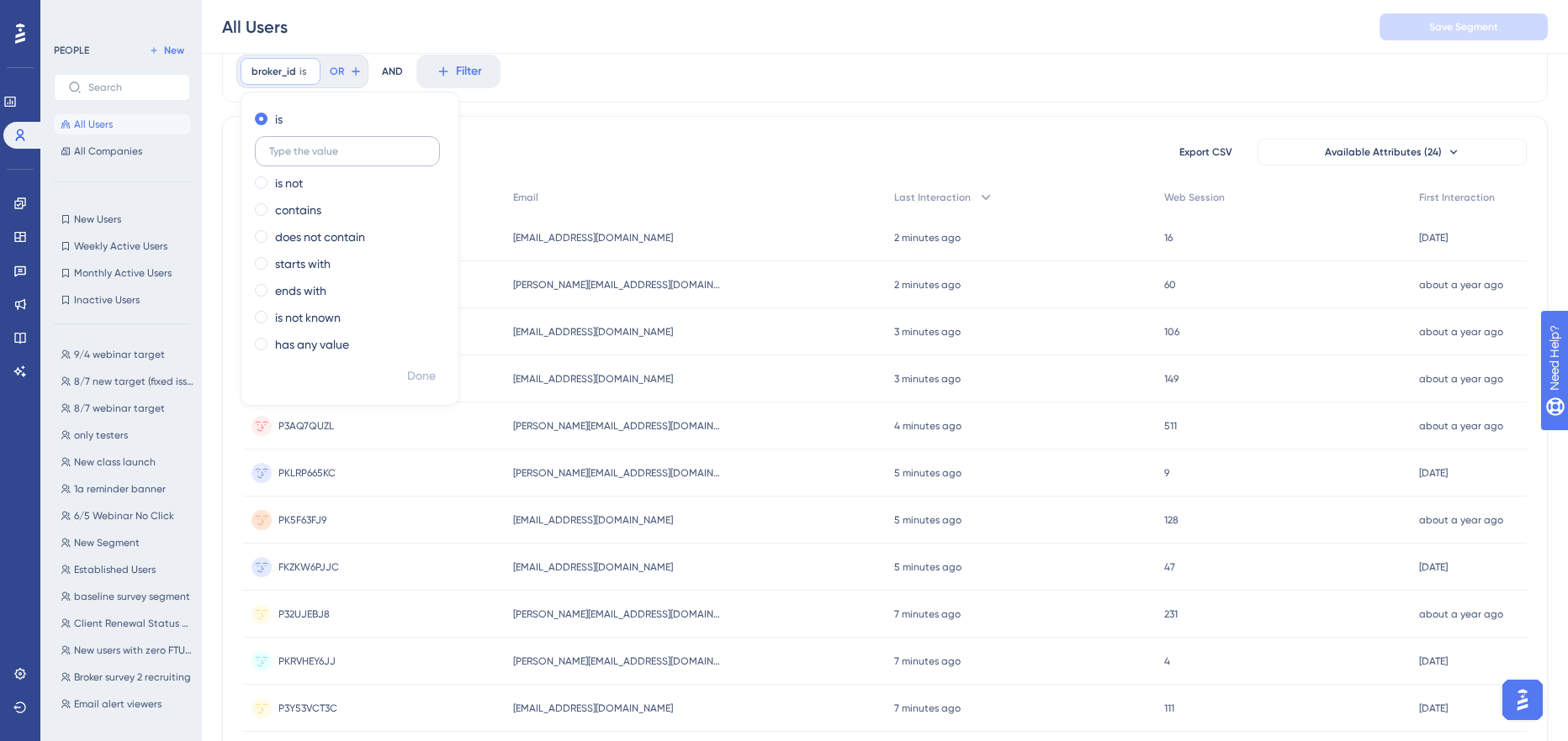
click at [296, 153] on input "text" at bounding box center [348, 151] width 157 height 11
type input "3"
click at [545, 87] on div "broker_id is Remove is is not contains does not contain starts with ends with i…" at bounding box center [884, 71] width 1325 height 62
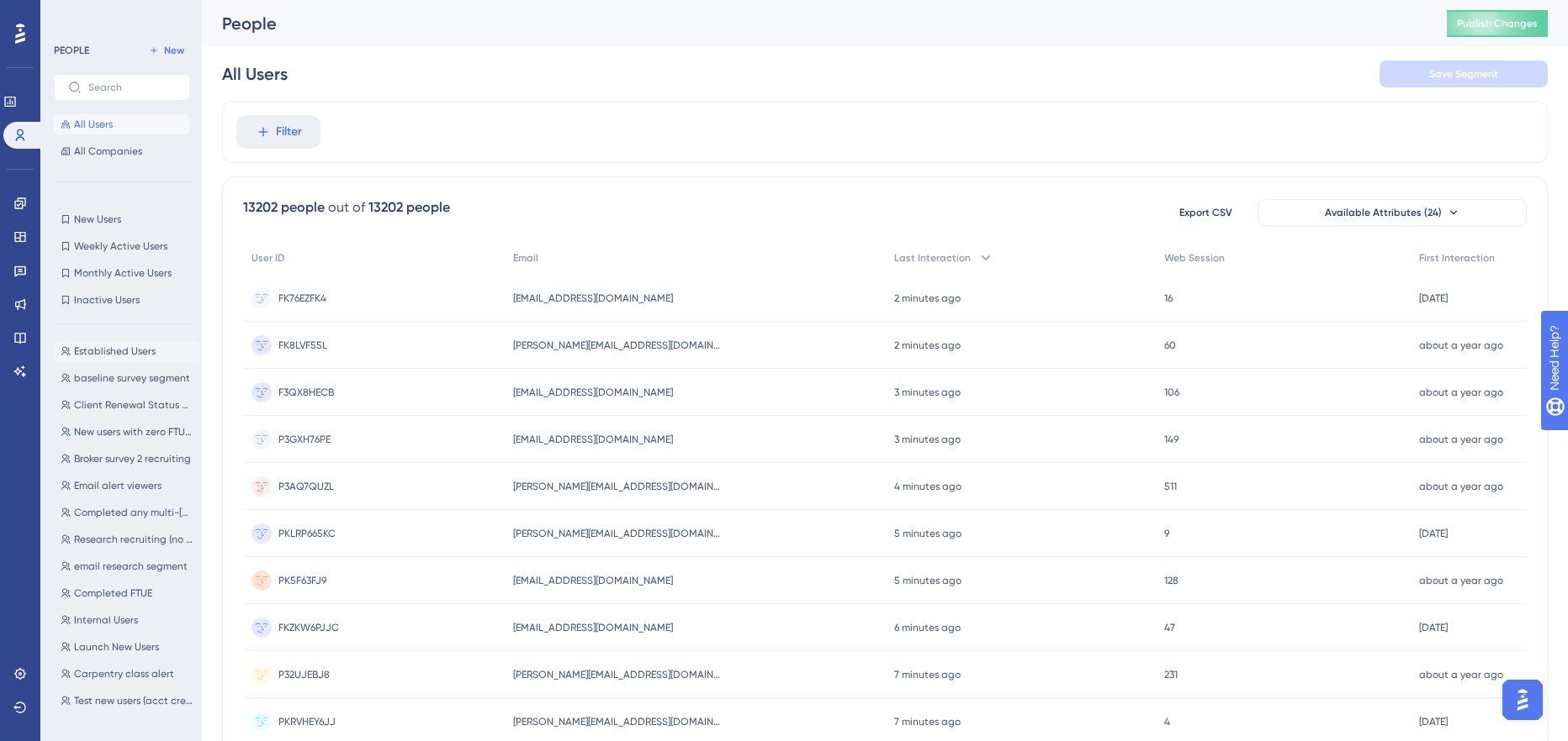
scroll to position [0, 0]
click at [159, 51] on button "New" at bounding box center [166, 50] width 47 height 20
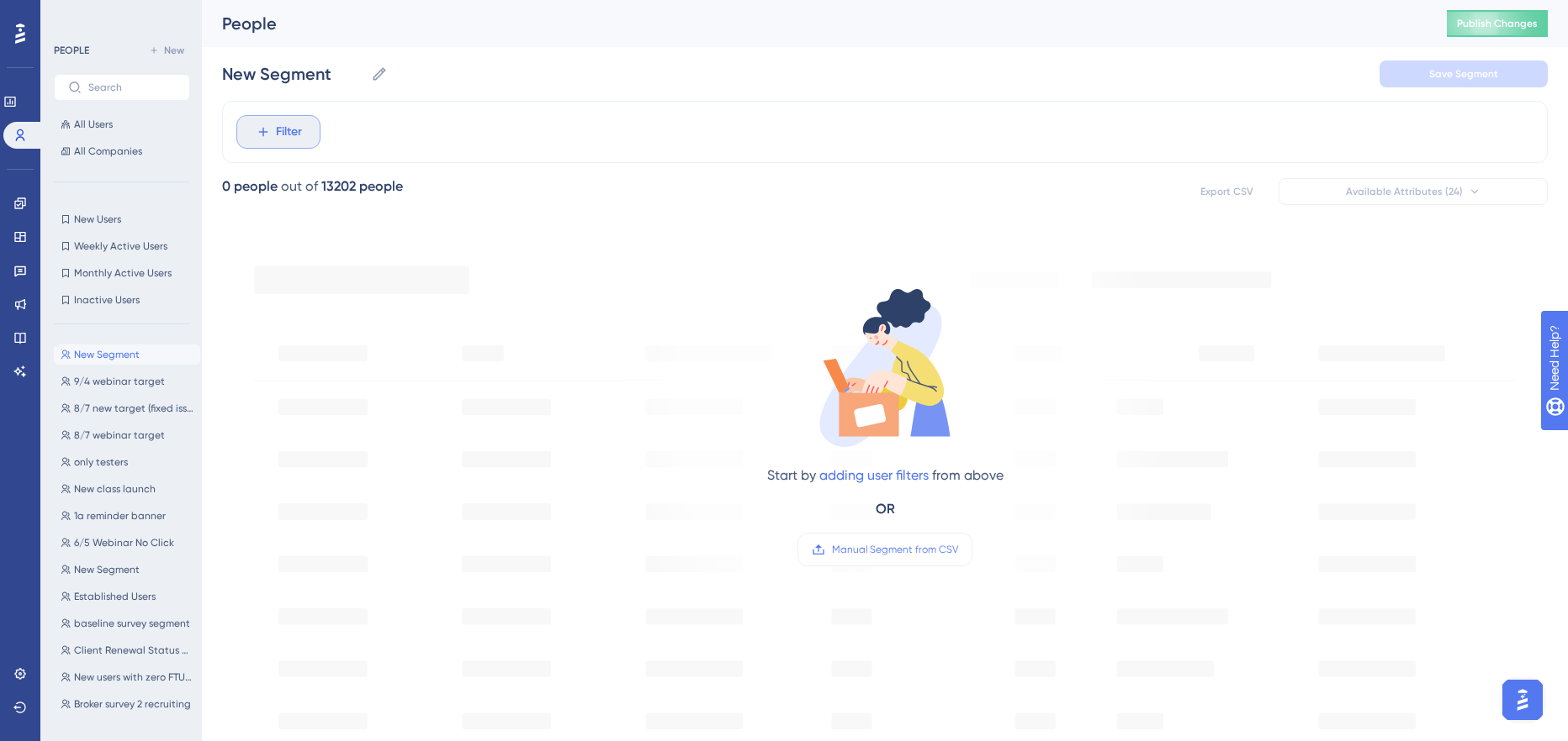
click at [297, 130] on span "Filter" at bounding box center [289, 132] width 26 height 20
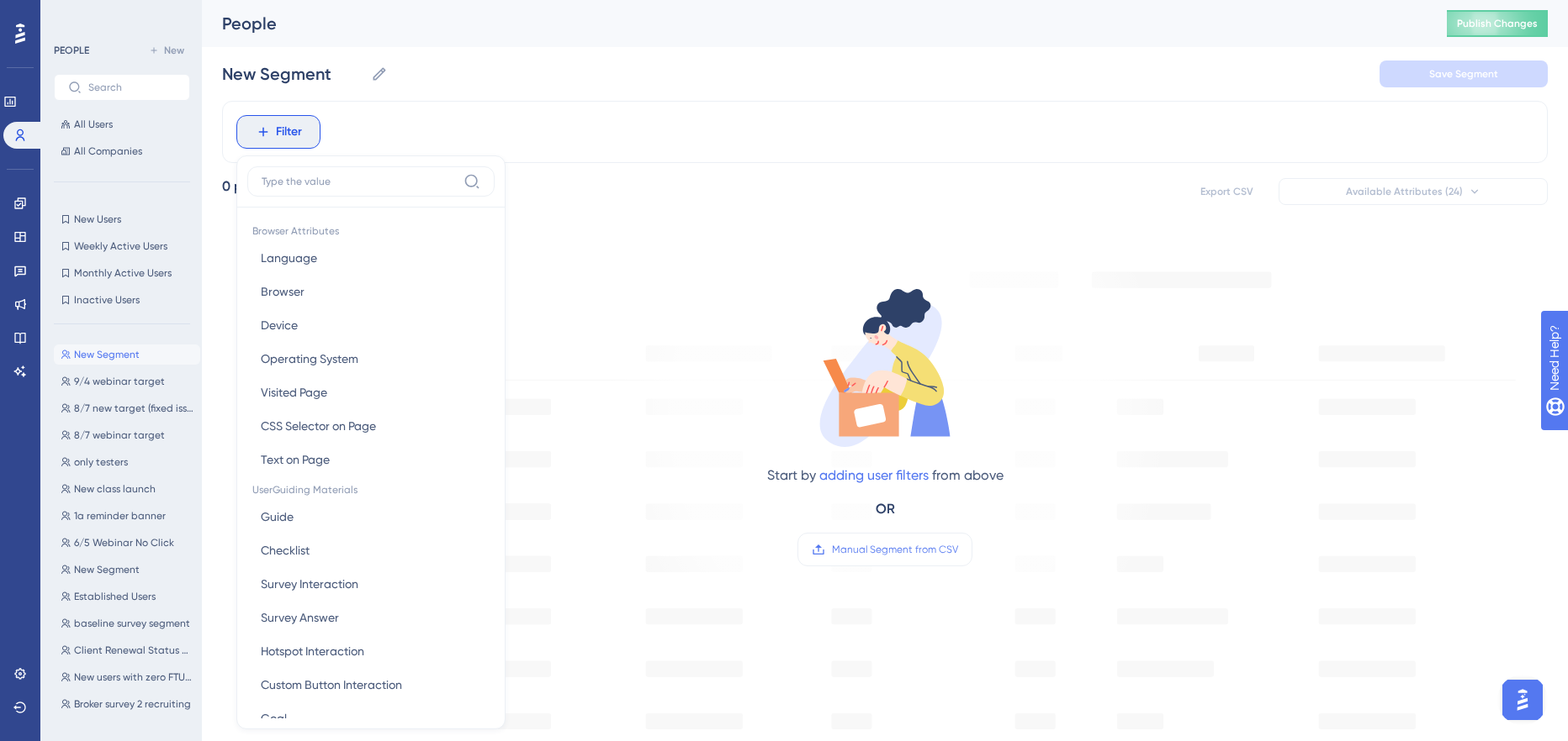
scroll to position [72, 0]
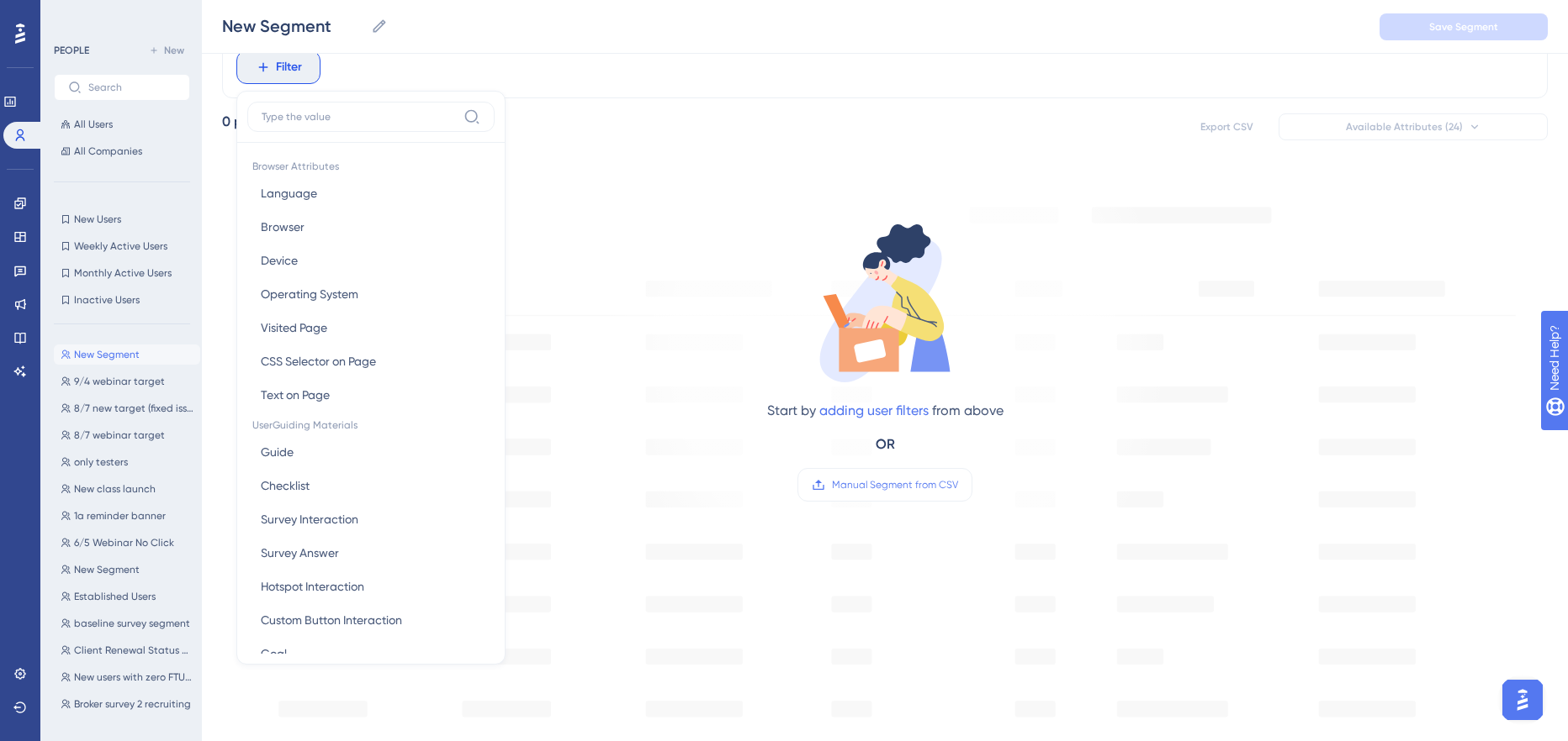
click at [811, 242] on icon at bounding box center [885, 304] width 168 height 168
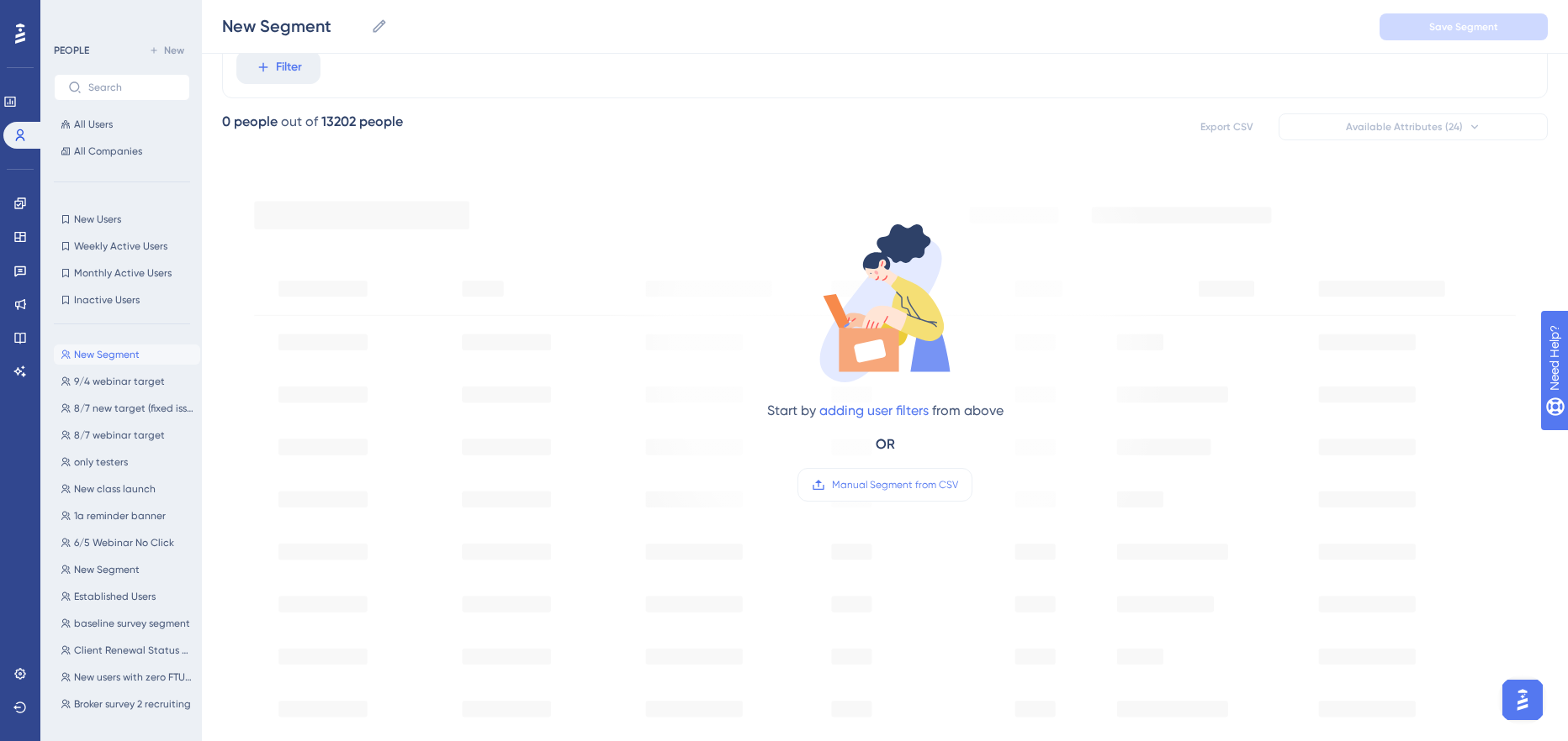
scroll to position [0, 0]
